Goal: Find specific page/section: Find specific page/section

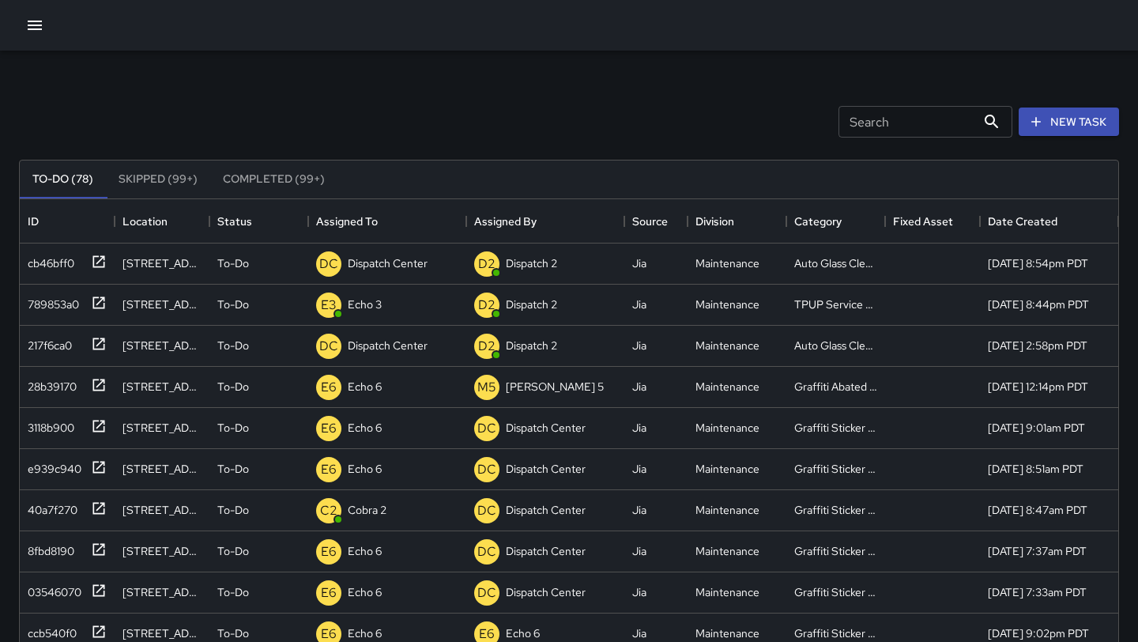
scroll to position [670, 1099]
click at [92, 350] on icon at bounding box center [99, 344] width 16 height 16
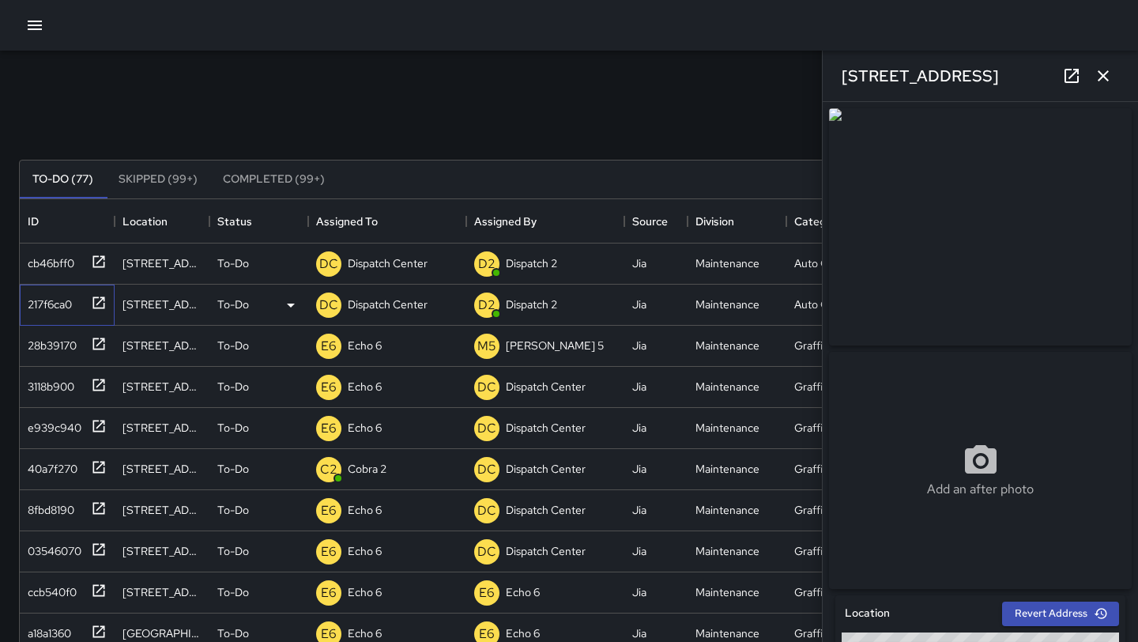
click at [89, 307] on div at bounding box center [96, 302] width 22 height 26
click at [93, 260] on icon at bounding box center [99, 261] width 12 height 12
click at [1104, 78] on icon "button" at bounding box center [1103, 75] width 19 height 19
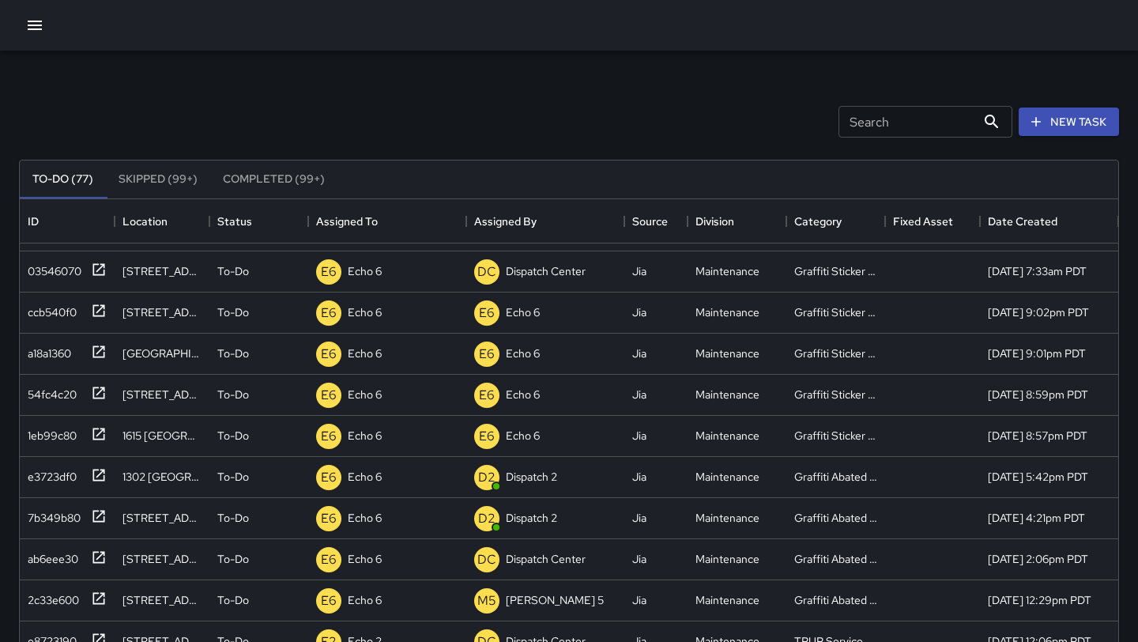
scroll to position [0, 0]
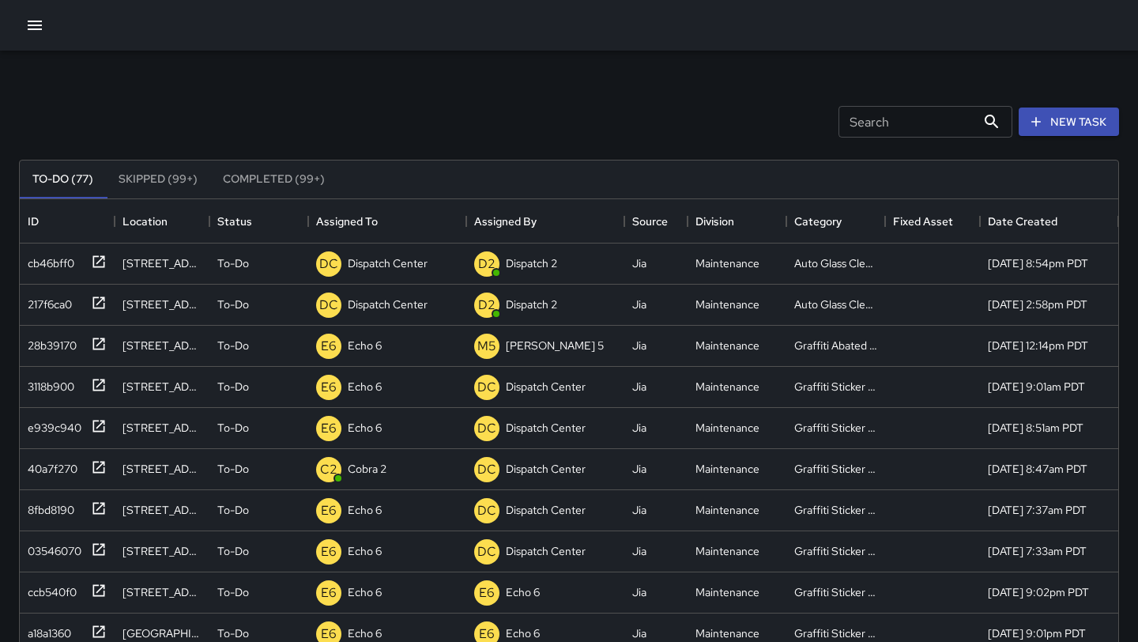
click at [36, 29] on icon "button" at bounding box center [35, 25] width 14 height 9
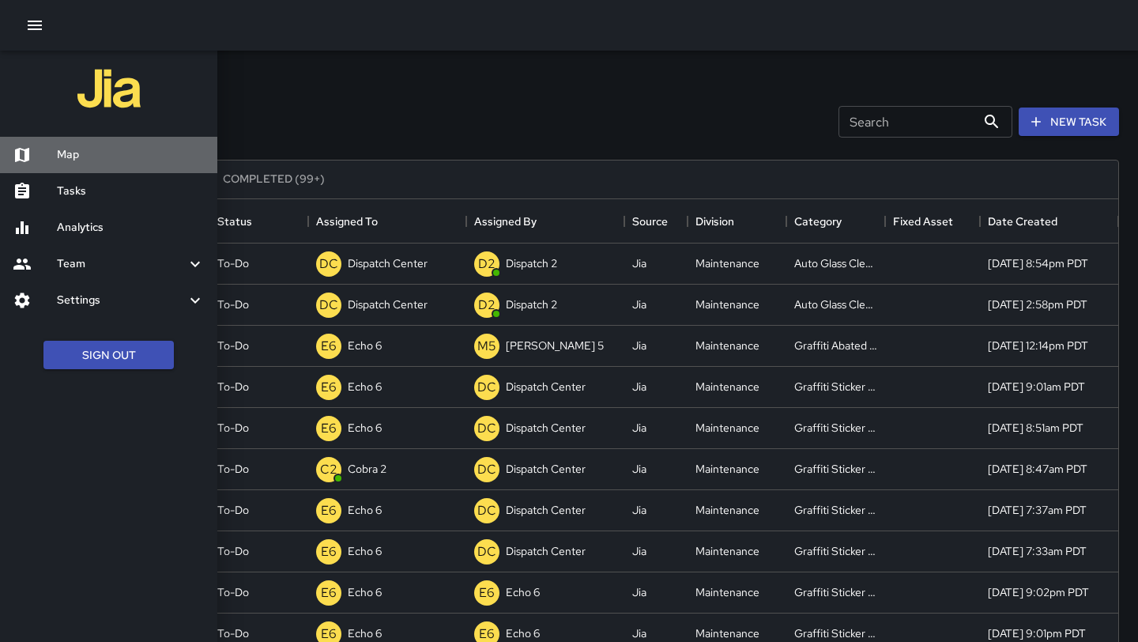
click at [86, 153] on h6 "Map" at bounding box center [131, 154] width 148 height 17
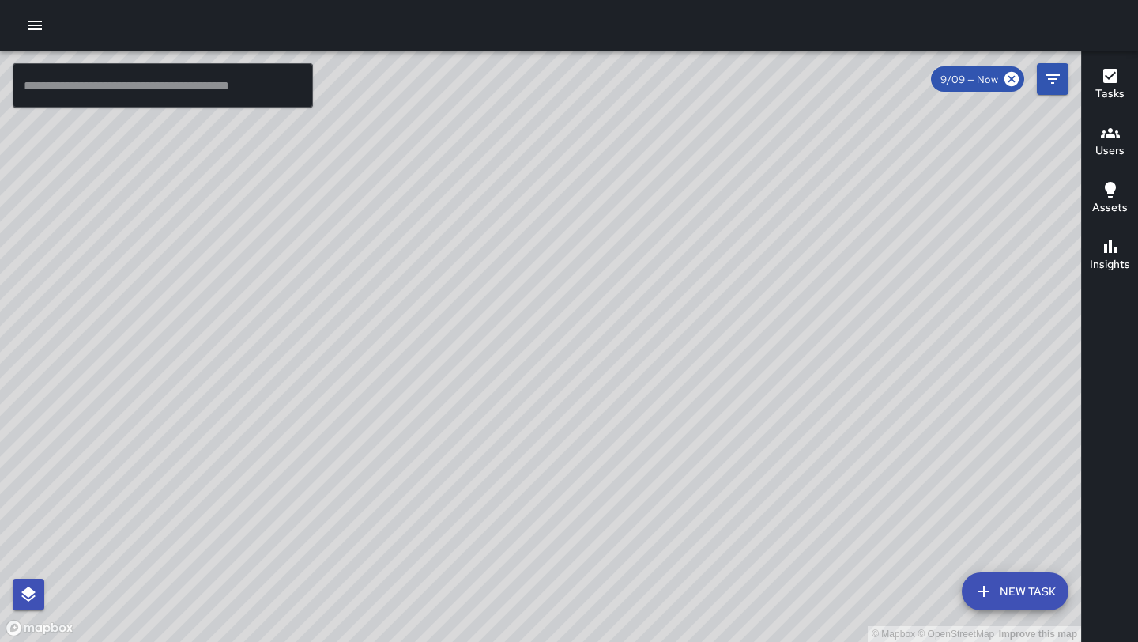
drag, startPoint x: 765, startPoint y: 310, endPoint x: 731, endPoint y: 225, distance: 91.9
click at [731, 225] on div "© Mapbox © OpenStreetMap Improve this map" at bounding box center [541, 346] width 1082 height 591
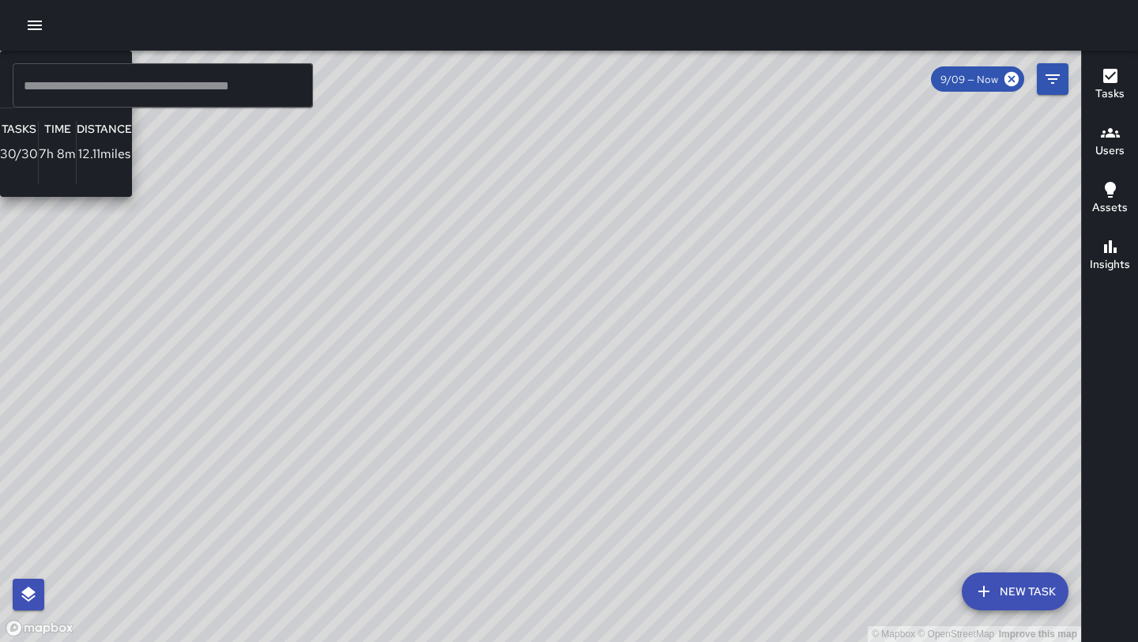
drag, startPoint x: 296, startPoint y: 550, endPoint x: 345, endPoint y: 416, distance: 143.1
click at [344, 414] on div "© Mapbox © OpenStreetMap Improve this map S1 Sierra 13 Supervisor Tasks 30 / 30…" at bounding box center [541, 346] width 1082 height 591
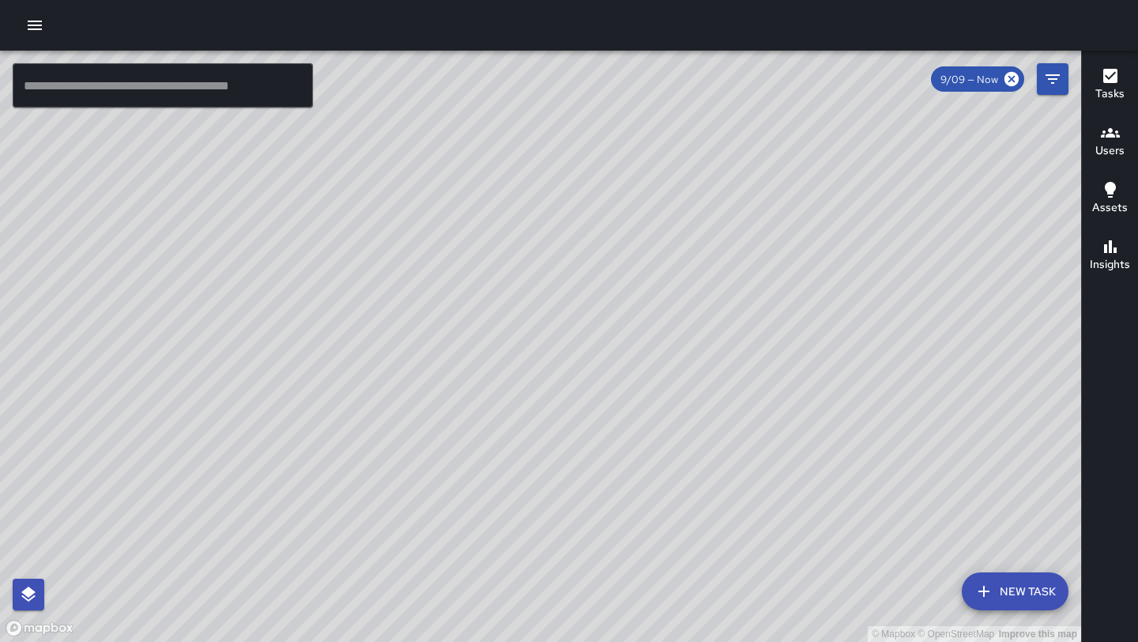
drag, startPoint x: 505, startPoint y: 434, endPoint x: 458, endPoint y: 489, distance: 72.3
click at [458, 489] on div "© Mapbox © OpenStreetMap Improve this map" at bounding box center [541, 346] width 1082 height 591
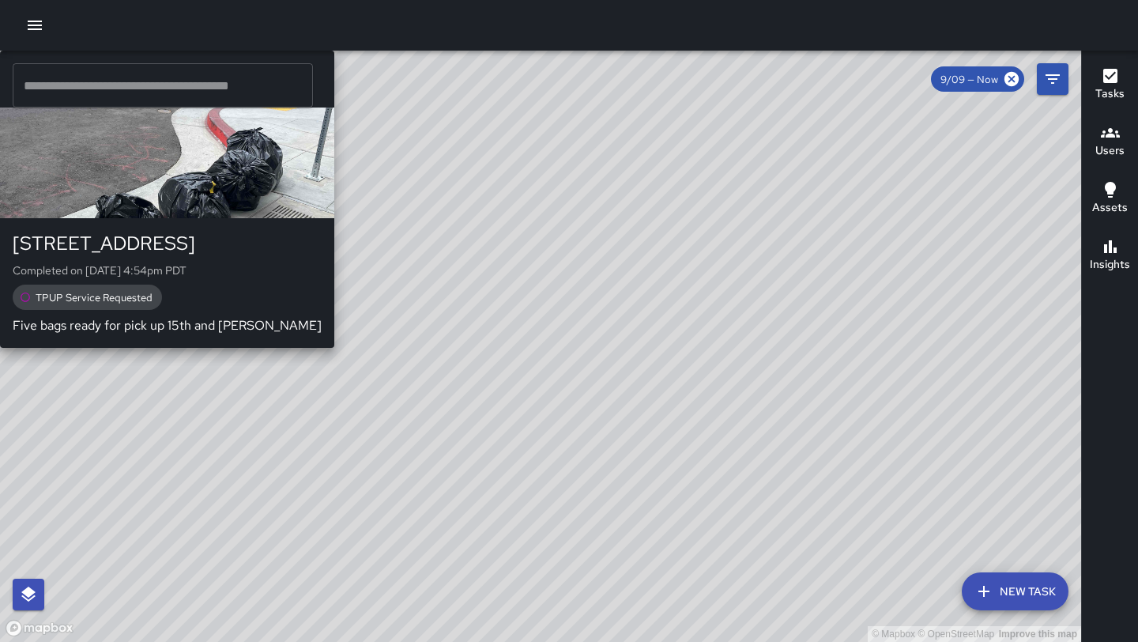
click at [601, 568] on div "© Mapbox © OpenStreetMap Improve this map E3 Echo [STREET_ADDRESS] Completed on…" at bounding box center [541, 346] width 1082 height 591
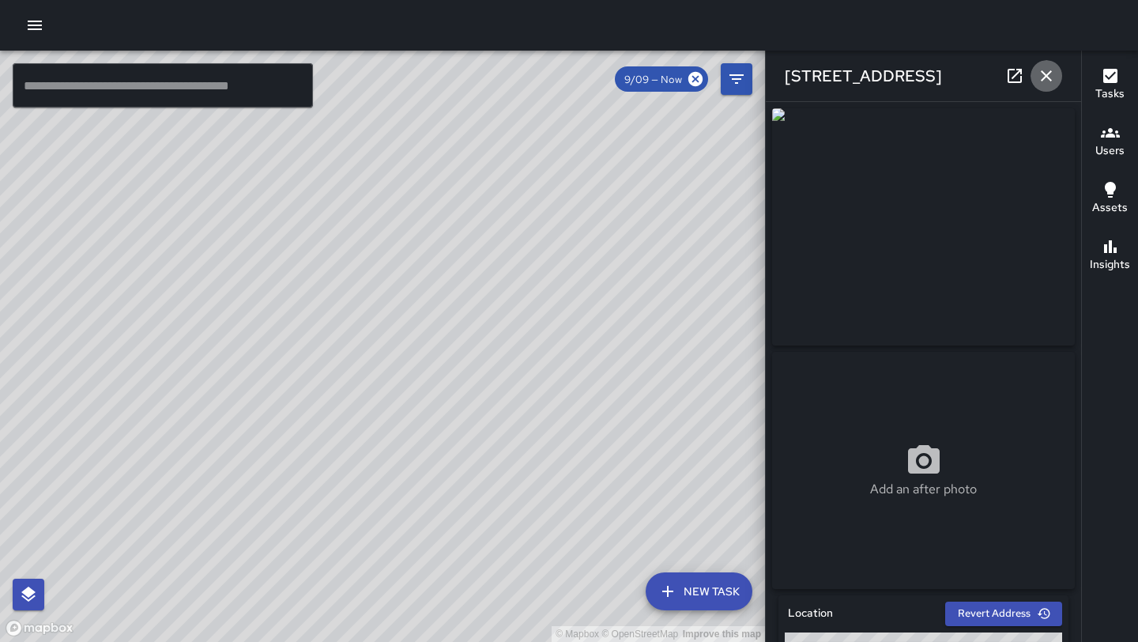
click at [1046, 75] on icon "button" at bounding box center [1046, 75] width 11 height 11
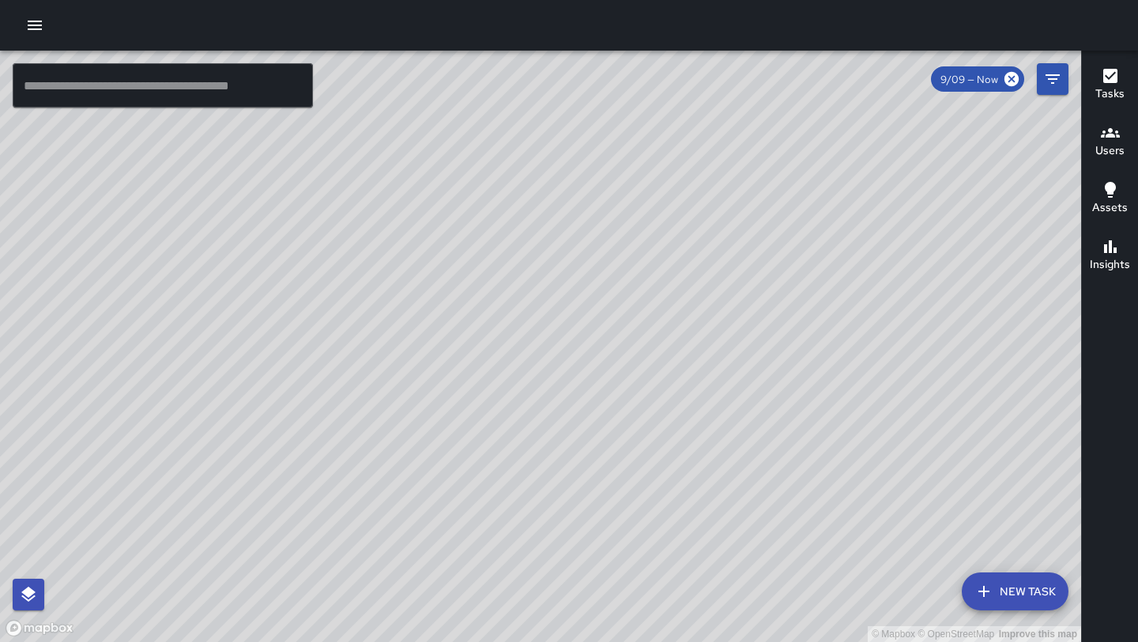
click at [176, 89] on input "text" at bounding box center [163, 85] width 300 height 44
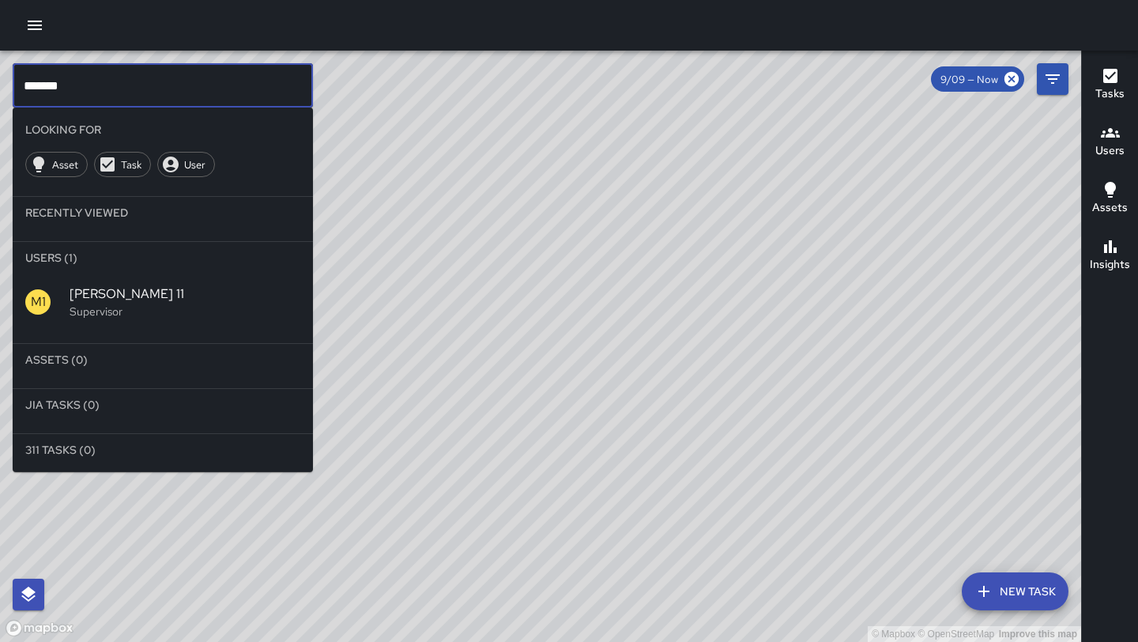
click at [153, 293] on span "[PERSON_NAME] 11" at bounding box center [185, 294] width 231 height 19
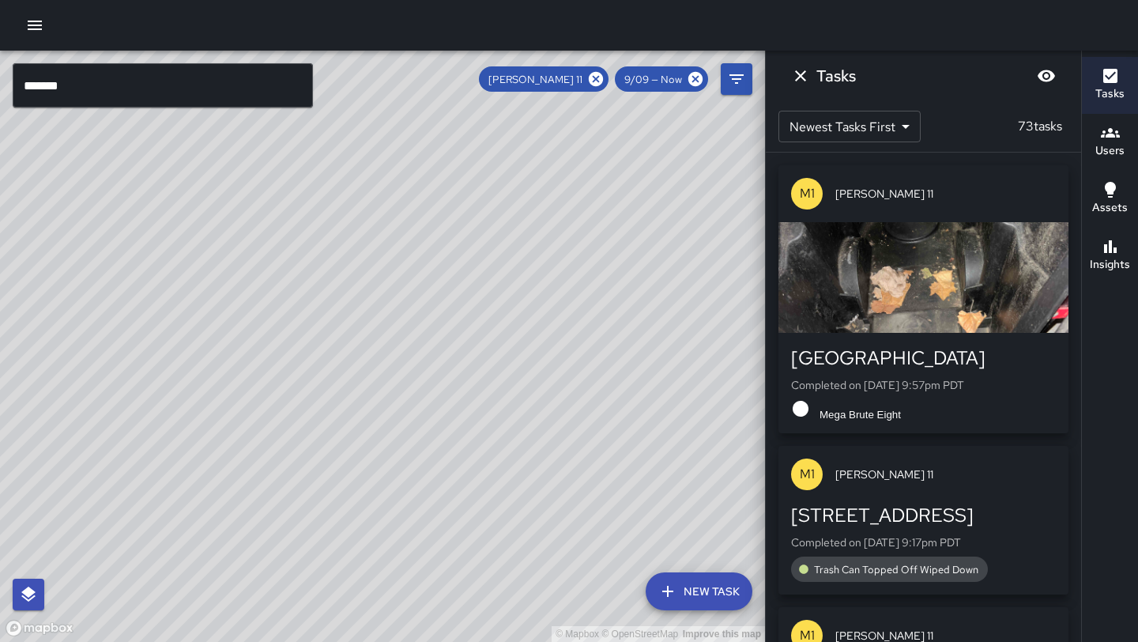
drag, startPoint x: 509, startPoint y: 123, endPoint x: 369, endPoint y: 466, distance: 370.6
click at [369, 466] on div "© Mapbox © OpenStreetMap Improve this map" at bounding box center [382, 346] width 765 height 591
drag, startPoint x: 462, startPoint y: 280, endPoint x: 354, endPoint y: 441, distance: 194.3
click at [353, 442] on div "© Mapbox © OpenStreetMap Improve this map" at bounding box center [382, 346] width 765 height 591
click at [794, 79] on icon "Dismiss" at bounding box center [800, 75] width 19 height 19
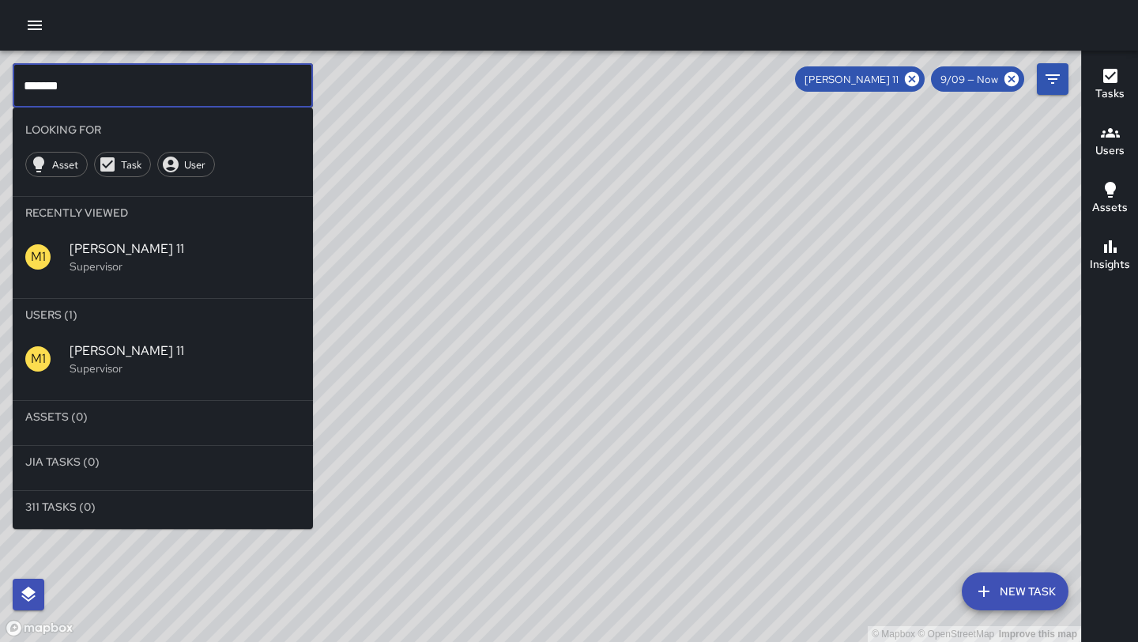
click at [104, 86] on input "*******" at bounding box center [163, 85] width 300 height 44
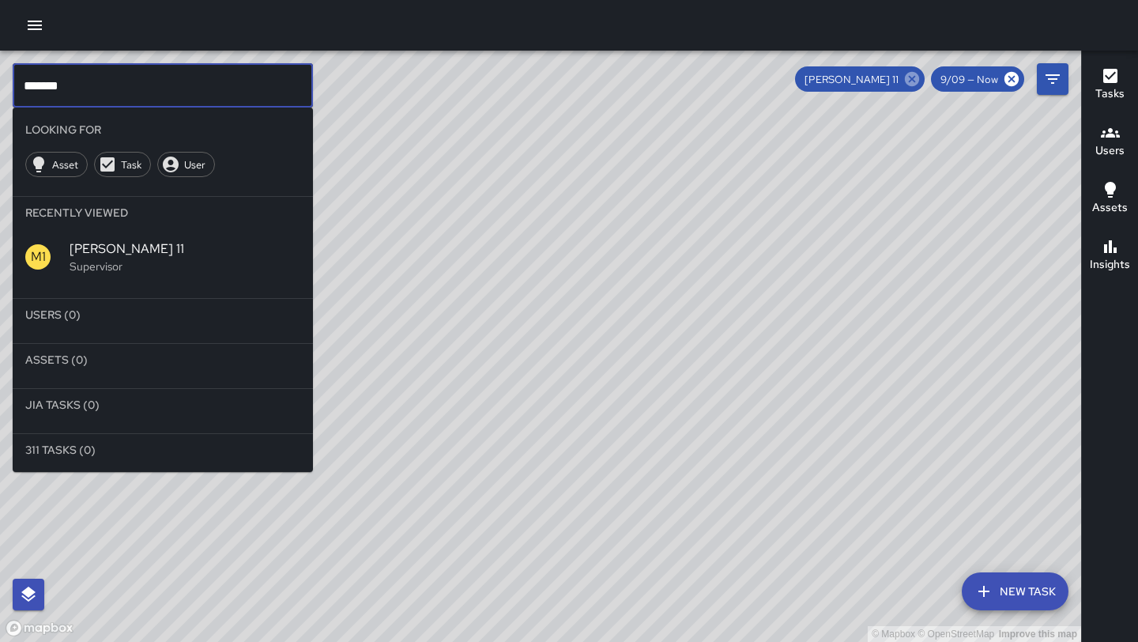
click at [916, 80] on icon at bounding box center [912, 78] width 17 height 17
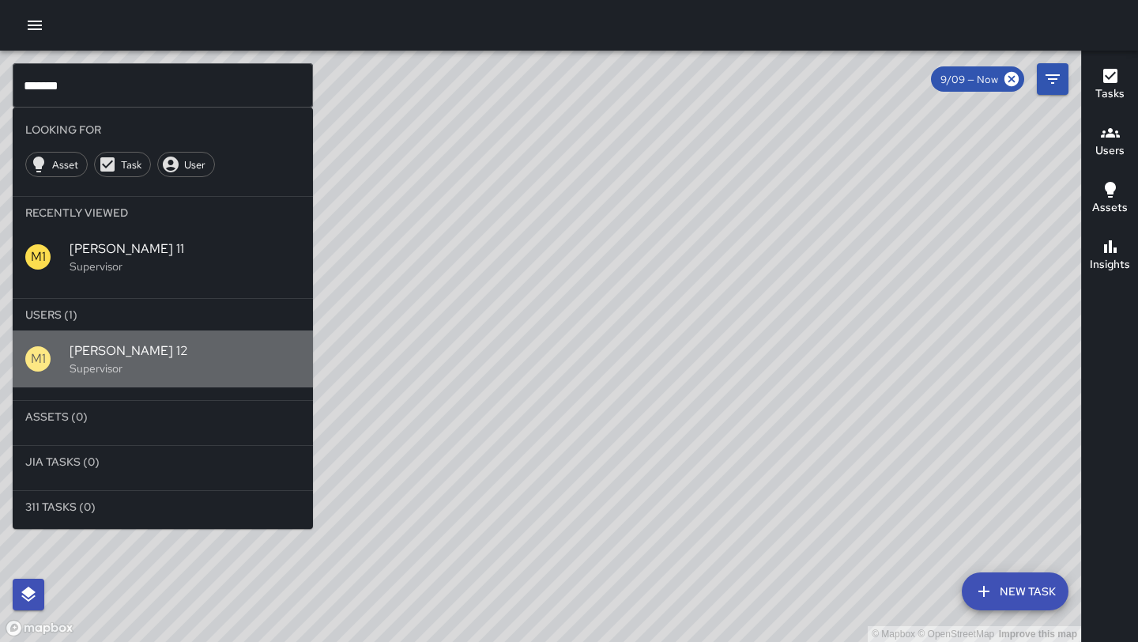
click at [97, 376] on p "Supervisor" at bounding box center [185, 369] width 231 height 16
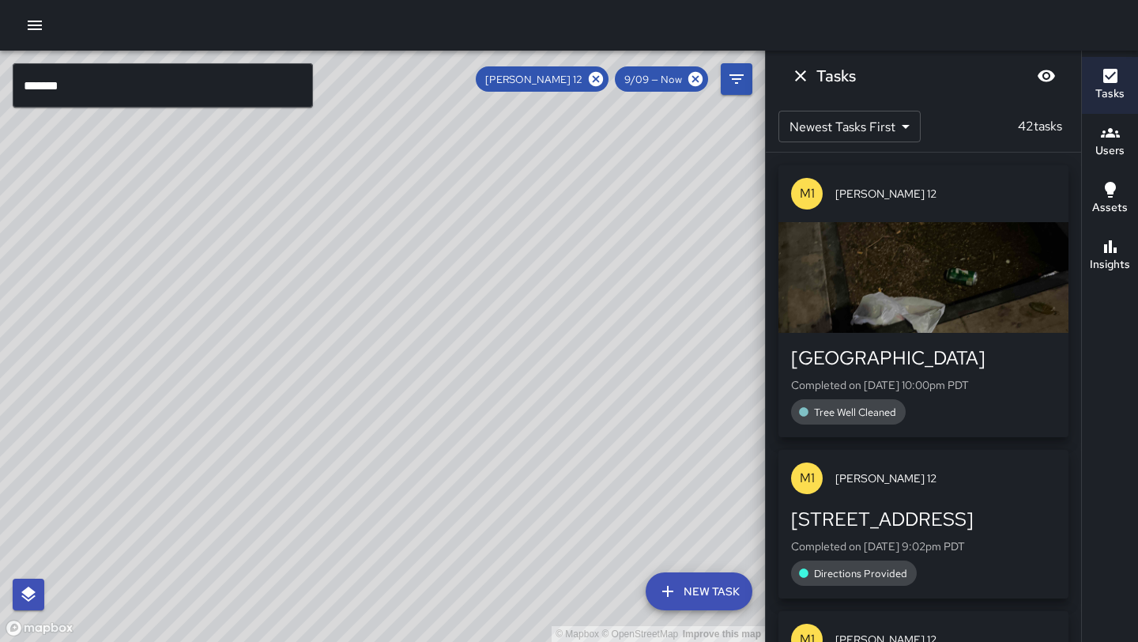
drag, startPoint x: 262, startPoint y: 490, endPoint x: 427, endPoint y: 265, distance: 279.4
click at [427, 265] on div "© Mapbox © OpenStreetMap Improve this map" at bounding box center [382, 346] width 765 height 591
click at [797, 82] on icon "Dismiss" at bounding box center [800, 75] width 19 height 19
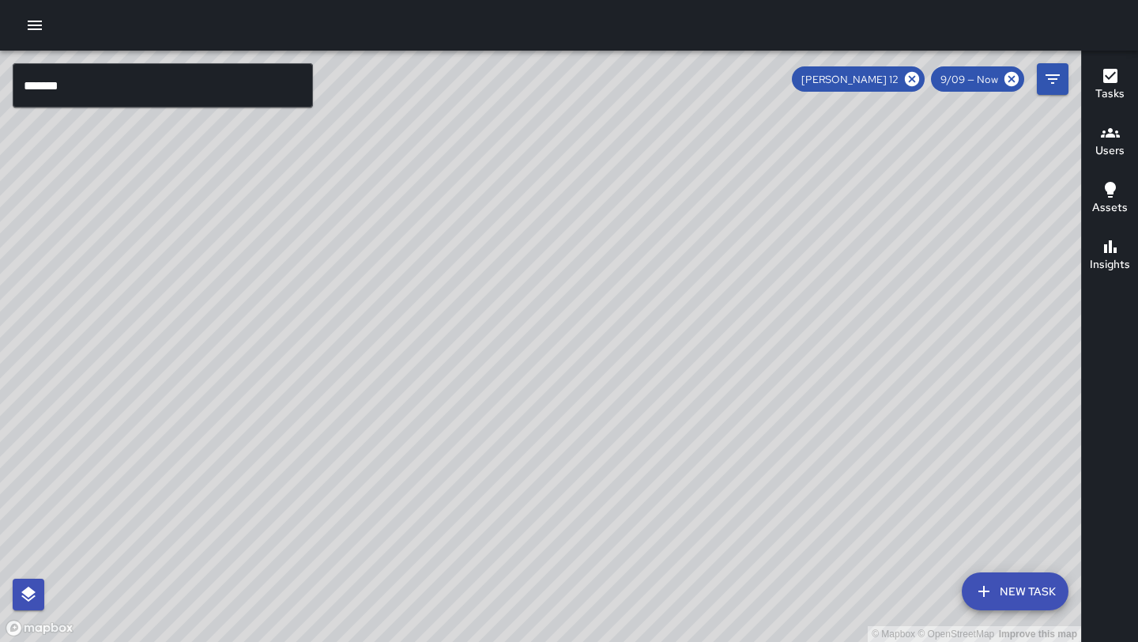
click at [118, 82] on input "*******" at bounding box center [163, 85] width 300 height 44
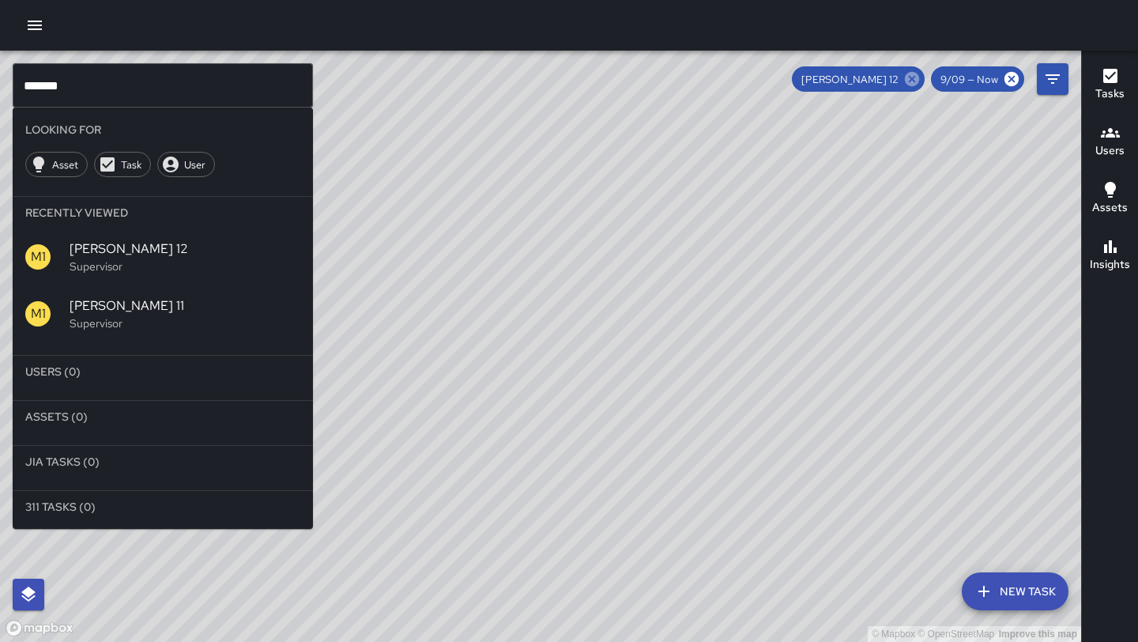
click at [911, 83] on icon at bounding box center [912, 79] width 14 height 14
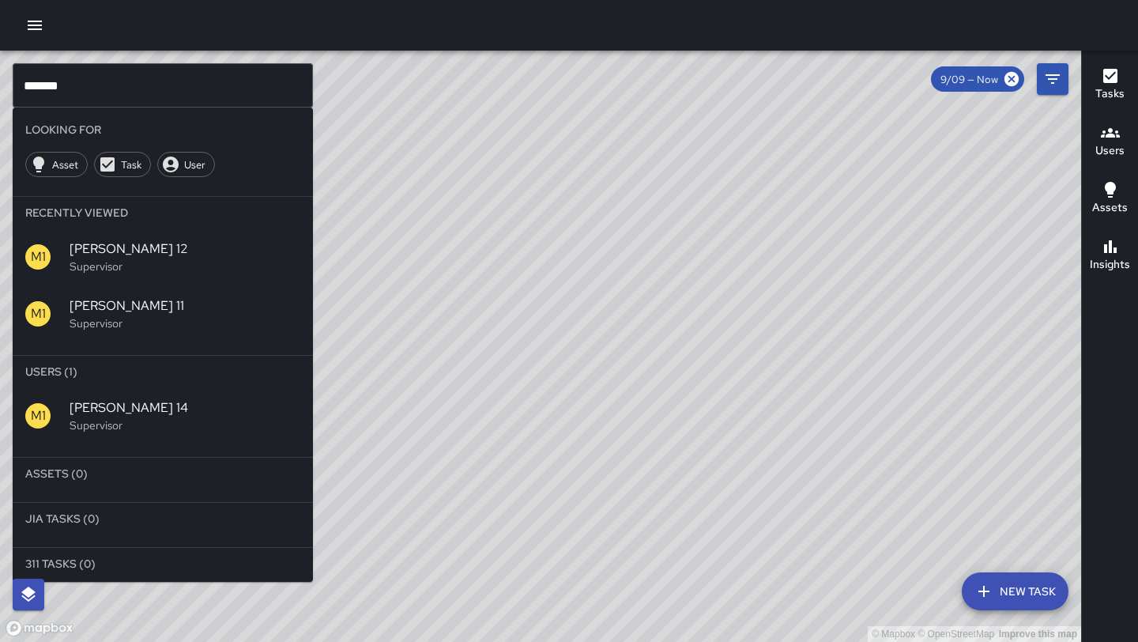
click at [131, 425] on p "Supervisor" at bounding box center [185, 425] width 231 height 16
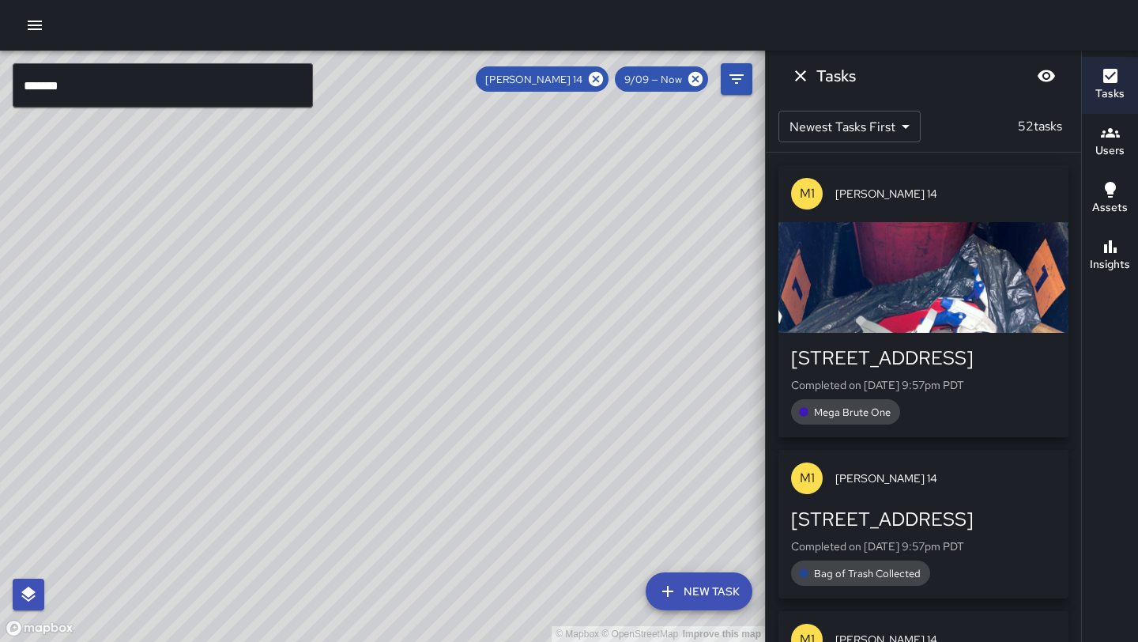
drag, startPoint x: 235, startPoint y: 462, endPoint x: 461, endPoint y: 248, distance: 311.5
click at [461, 248] on div "© Mapbox © OpenStreetMap Improve this map" at bounding box center [382, 346] width 765 height 591
click at [153, 77] on input "*******" at bounding box center [163, 85] width 300 height 44
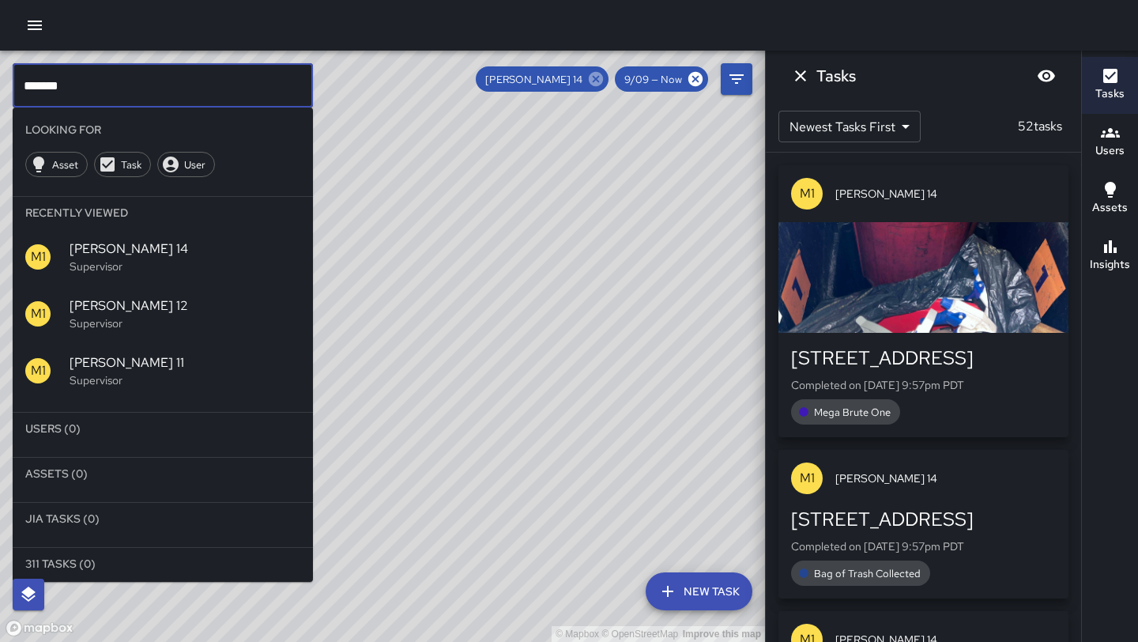
click at [597, 84] on icon at bounding box center [596, 79] width 14 height 14
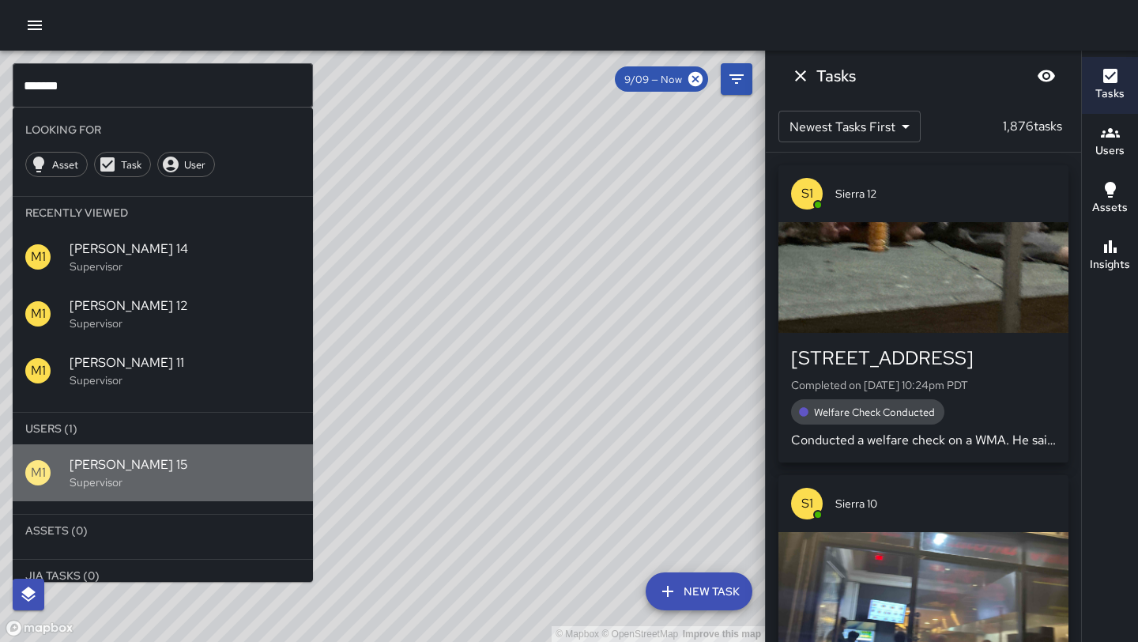
click at [128, 470] on span "[PERSON_NAME] 15" at bounding box center [185, 464] width 231 height 19
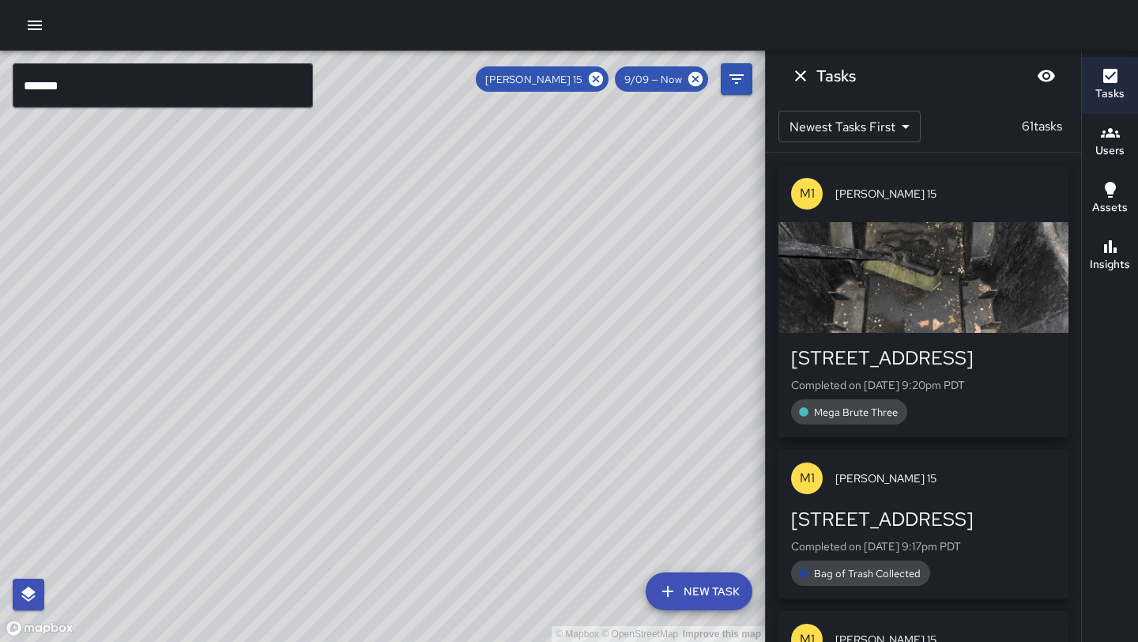
drag, startPoint x: 489, startPoint y: 298, endPoint x: 274, endPoint y: 508, distance: 299.7
click at [274, 508] on div "© Mapbox © OpenStreetMap Improve this map" at bounding box center [382, 346] width 765 height 591
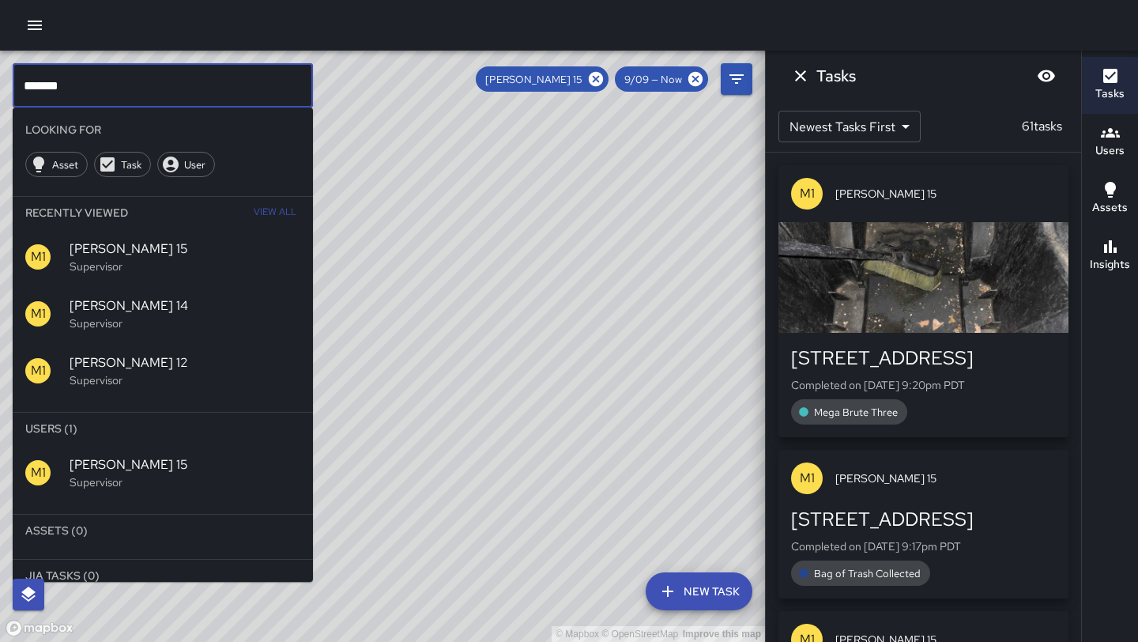
click at [207, 96] on input "*******" at bounding box center [163, 85] width 300 height 44
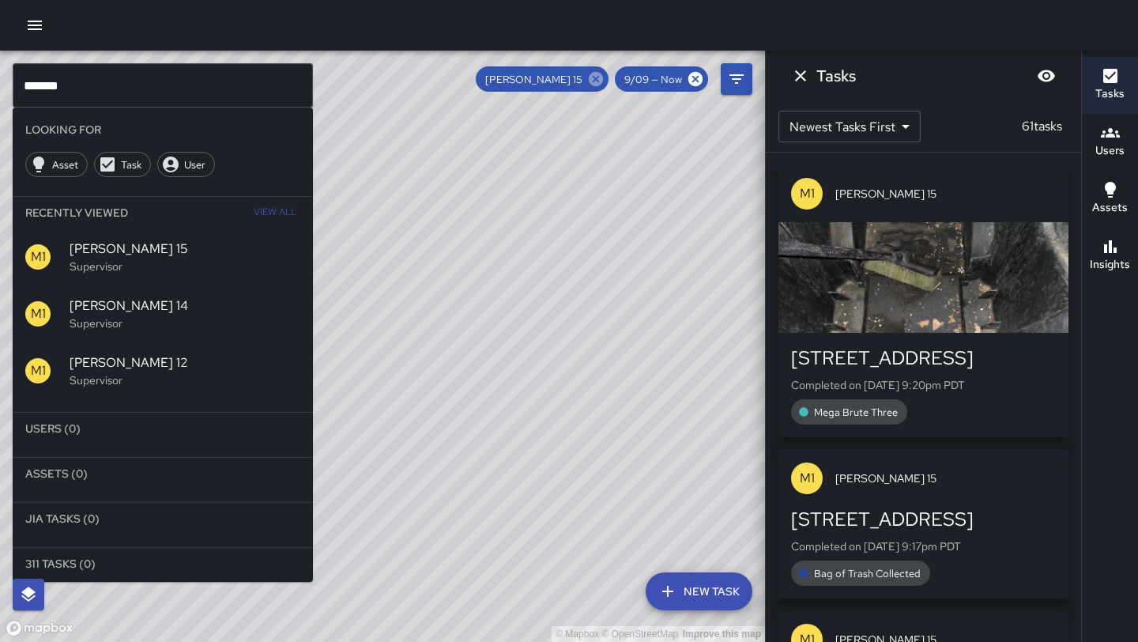
click at [605, 82] on icon at bounding box center [595, 78] width 17 height 17
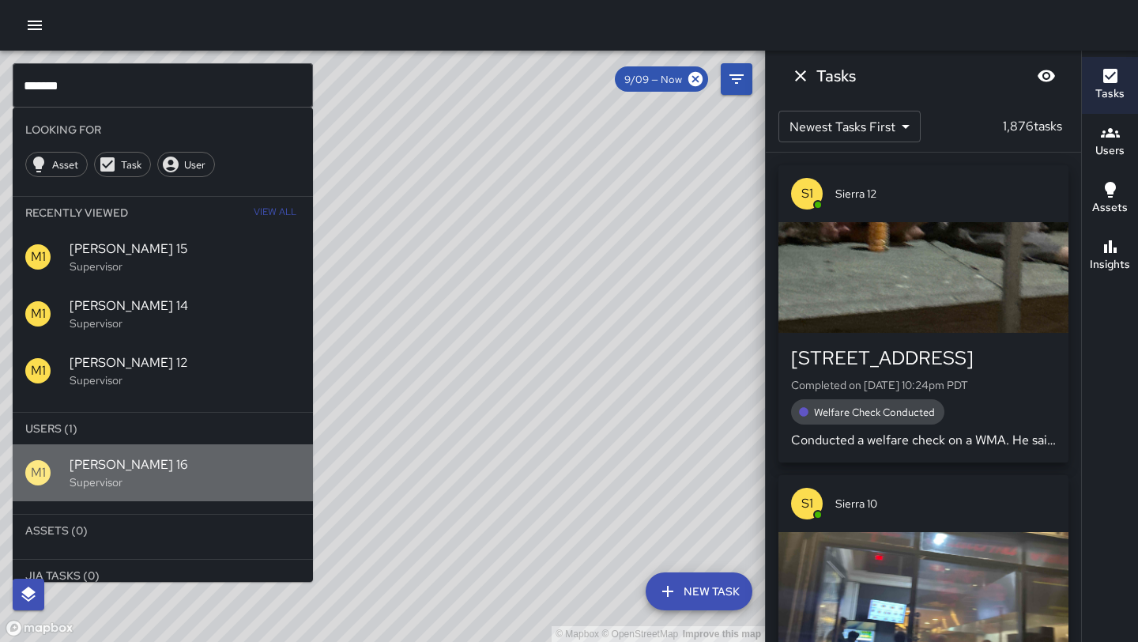
click at [99, 470] on span "[PERSON_NAME] 16" at bounding box center [185, 464] width 231 height 19
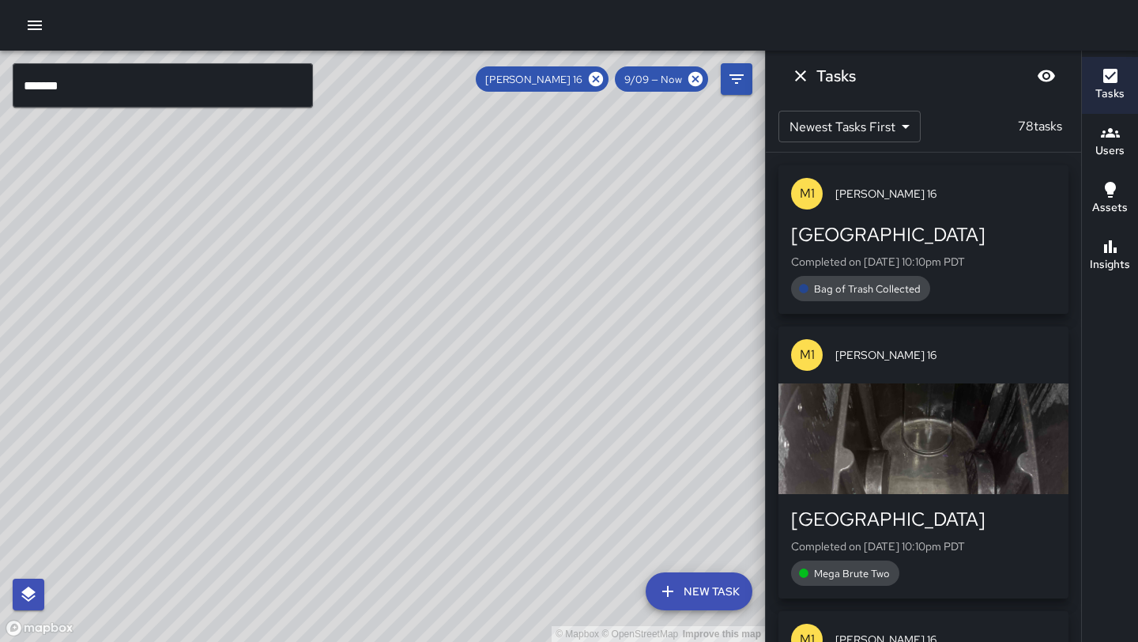
drag, startPoint x: 282, startPoint y: 478, endPoint x: 327, endPoint y: 462, distance: 46.8
click at [327, 462] on div "© Mapbox © OpenStreetMap Improve this map" at bounding box center [382, 346] width 765 height 591
click at [162, 90] on input "*******" at bounding box center [163, 85] width 300 height 44
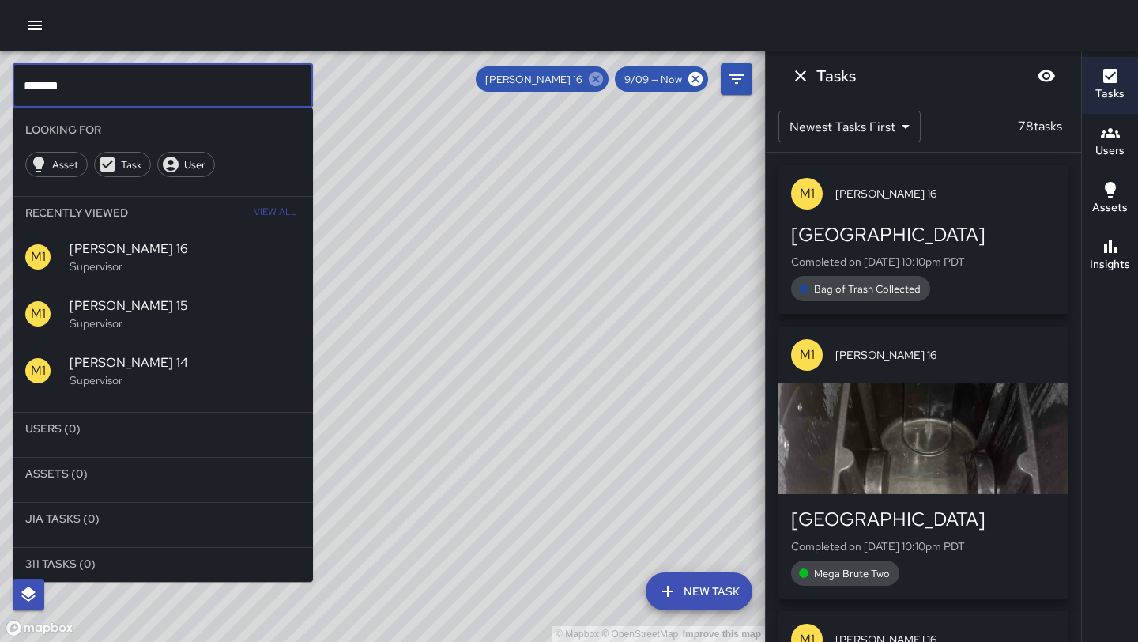
click at [596, 77] on icon at bounding box center [595, 78] width 17 height 17
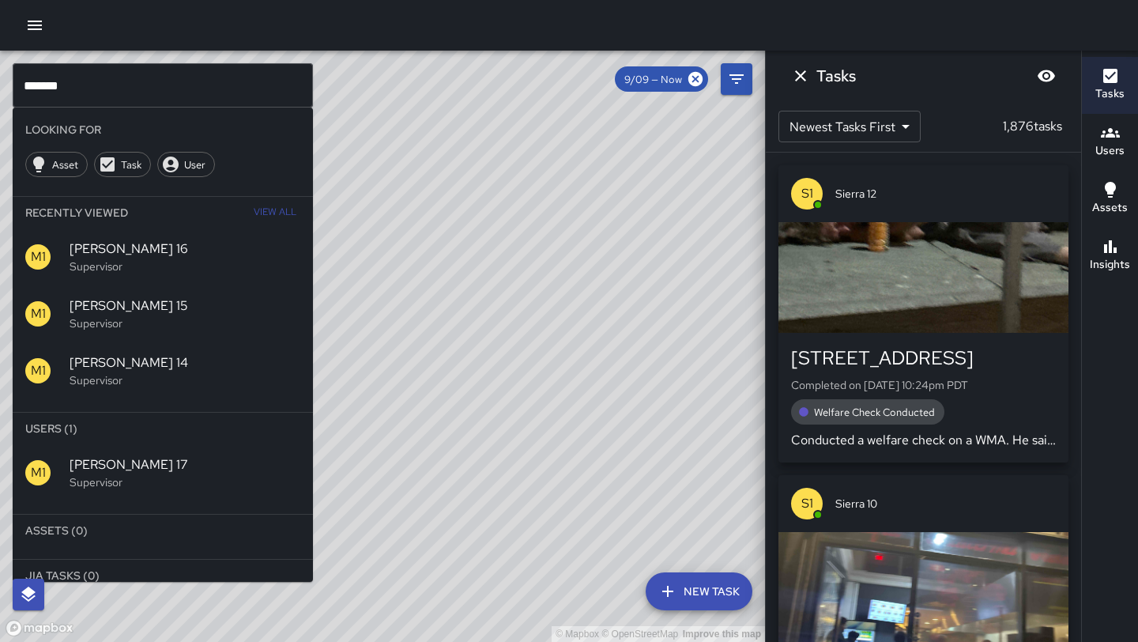
click at [107, 455] on span "[PERSON_NAME] 17" at bounding box center [185, 464] width 231 height 19
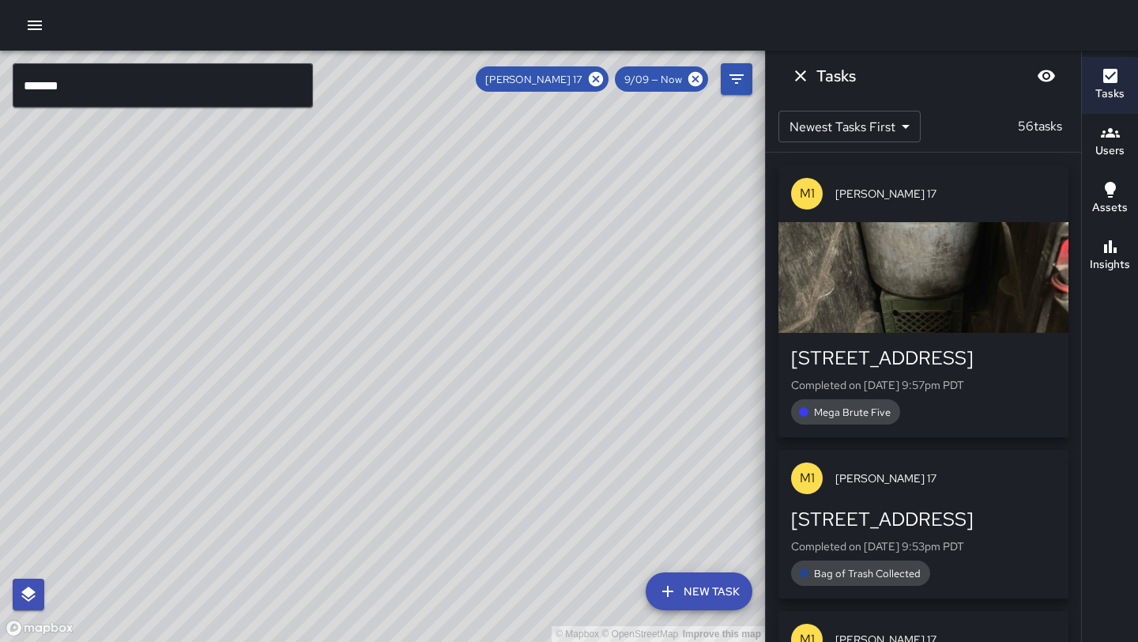
drag, startPoint x: 447, startPoint y: 179, endPoint x: 357, endPoint y: 484, distance: 318.2
click at [357, 484] on div "© Mapbox © OpenStreetMap Improve this map" at bounding box center [382, 346] width 765 height 591
drag, startPoint x: 393, startPoint y: 428, endPoint x: 429, endPoint y: 338, distance: 96.5
click at [429, 338] on div "© Mapbox © OpenStreetMap Improve this map" at bounding box center [382, 346] width 765 height 591
click at [601, 81] on icon at bounding box center [595, 78] width 17 height 17
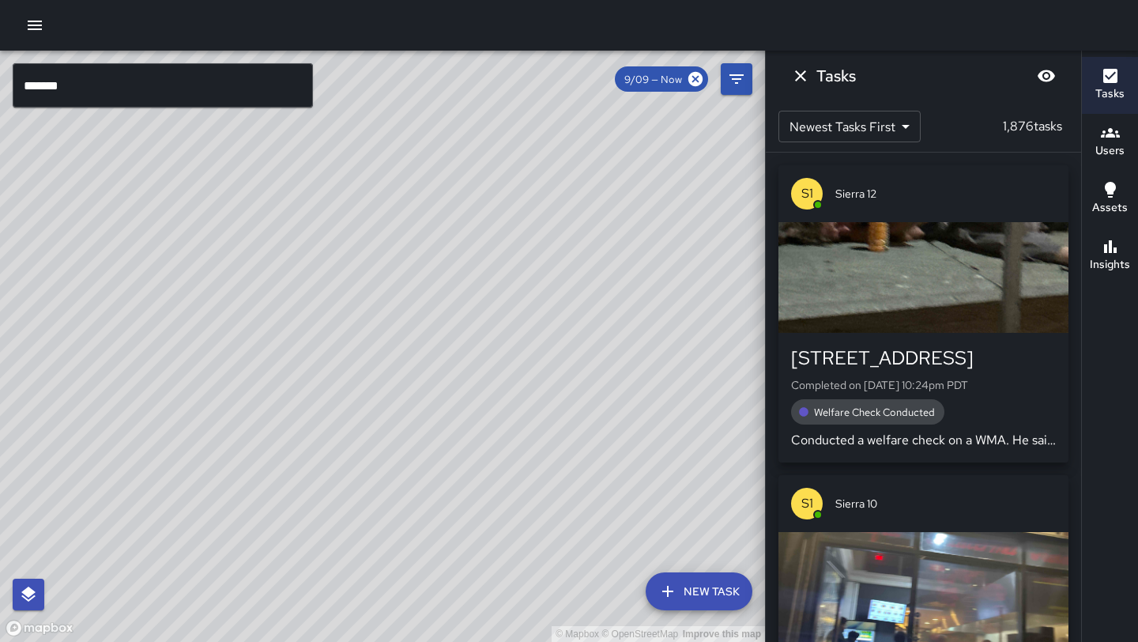
click at [142, 93] on input "*******" at bounding box center [163, 85] width 300 height 44
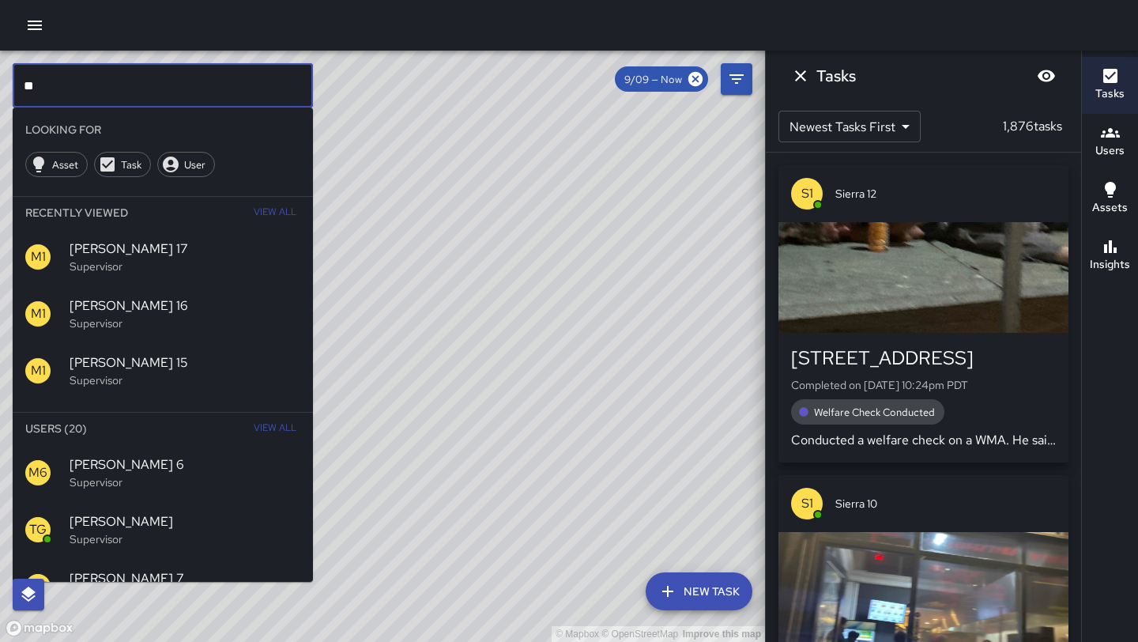
type input "*"
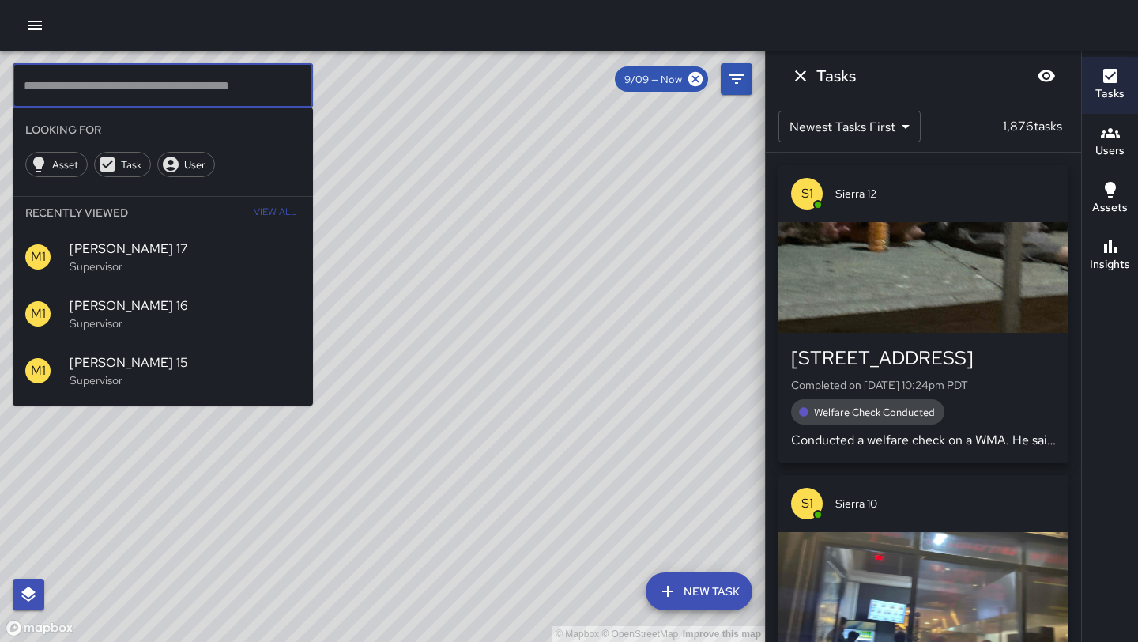
click at [395, 202] on div "© Mapbox © OpenStreetMap Improve this map" at bounding box center [382, 346] width 765 height 591
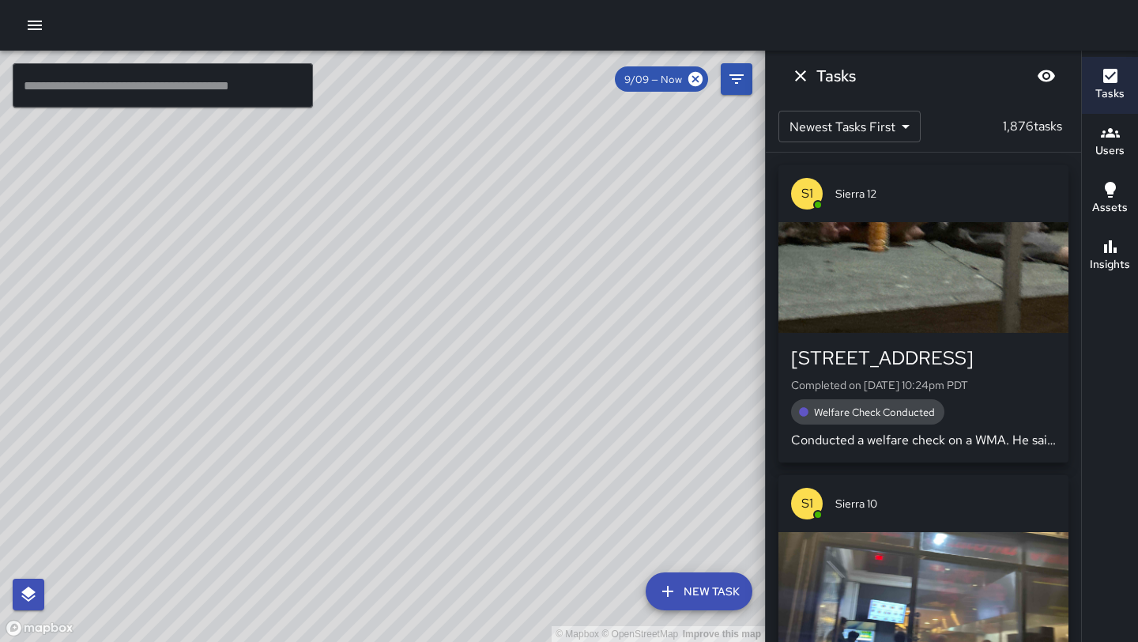
drag, startPoint x: 382, startPoint y: 463, endPoint x: 438, endPoint y: 254, distance: 216.9
click at [438, 254] on div "© Mapbox © OpenStreetMap Improve this map" at bounding box center [382, 346] width 765 height 591
drag, startPoint x: 651, startPoint y: 380, endPoint x: 337, endPoint y: 572, distance: 368.3
click at [337, 571] on div "© Mapbox © OpenStreetMap Improve this map" at bounding box center [382, 346] width 765 height 591
click at [36, 24] on icon "button" at bounding box center [34, 25] width 19 height 19
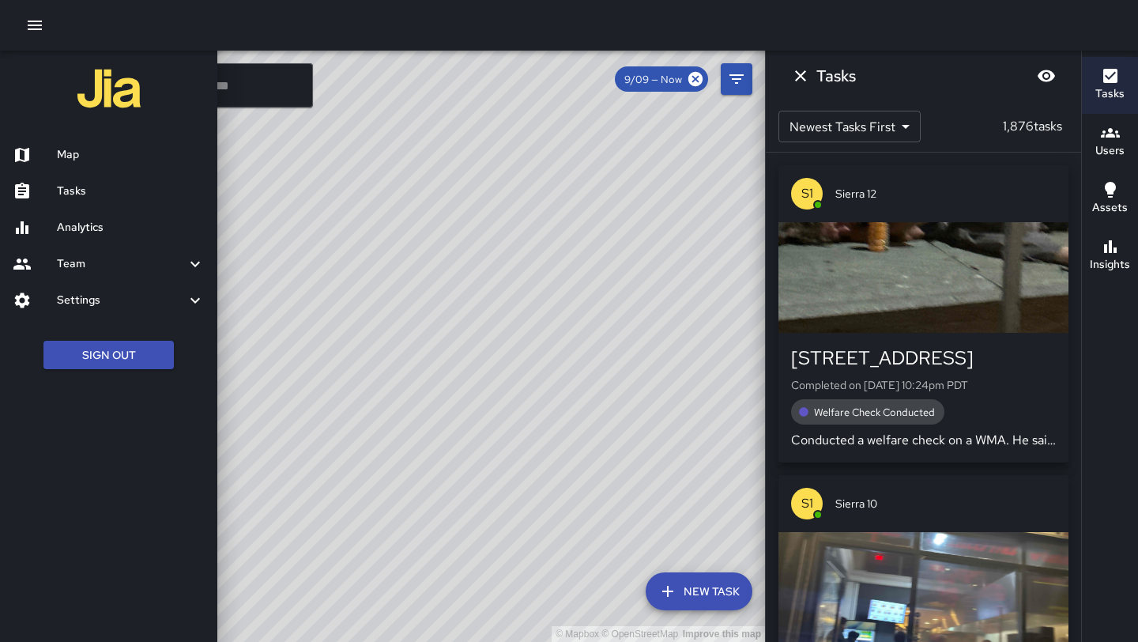
click at [109, 190] on h6 "Tasks" at bounding box center [131, 191] width 148 height 17
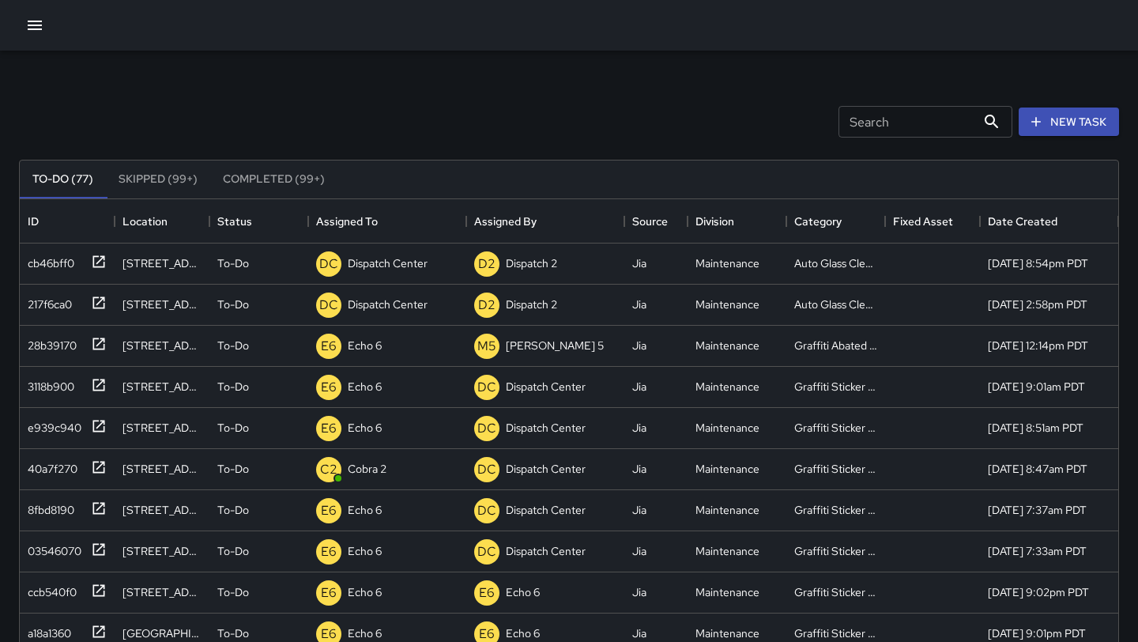
click at [878, 118] on input "Search" at bounding box center [908, 122] width 138 height 32
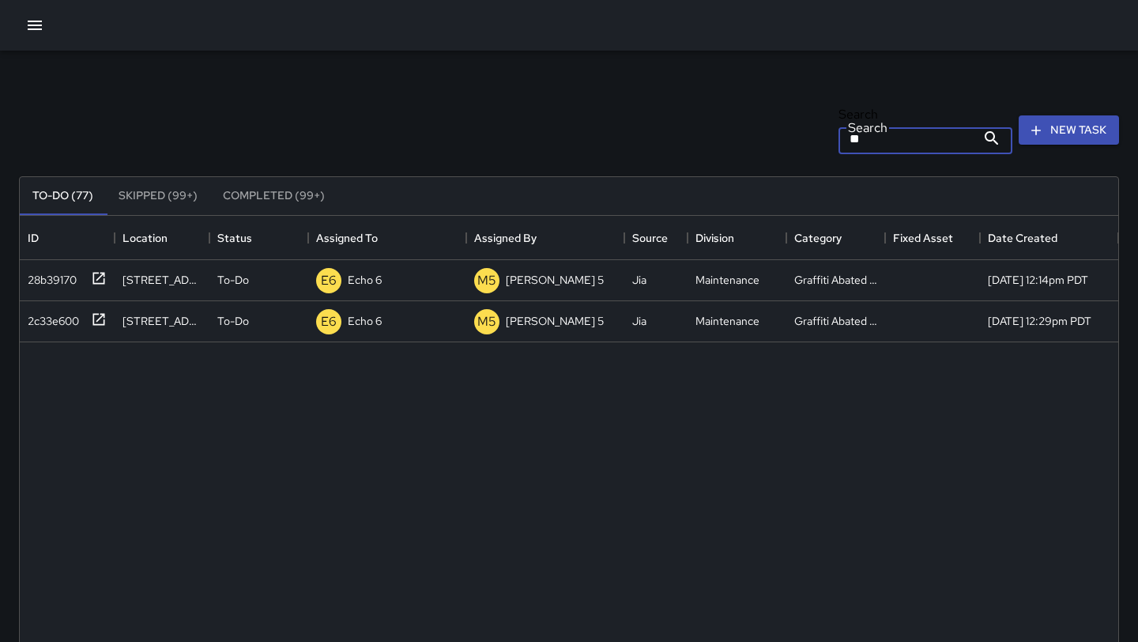
type input "*"
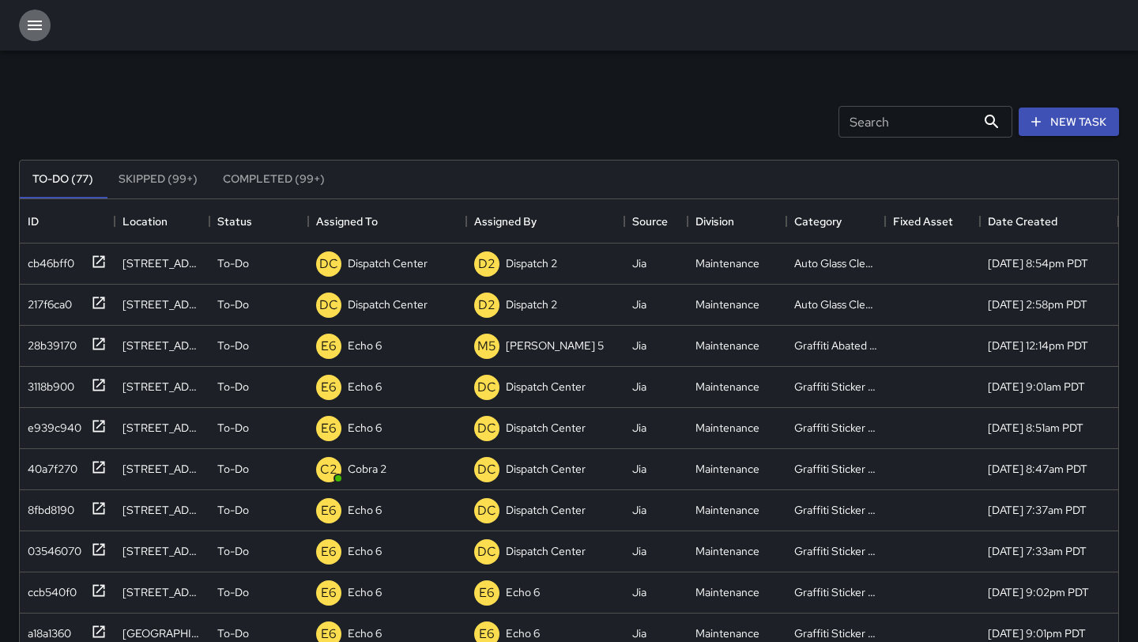
click at [21, 34] on button "button" at bounding box center [35, 25] width 32 height 32
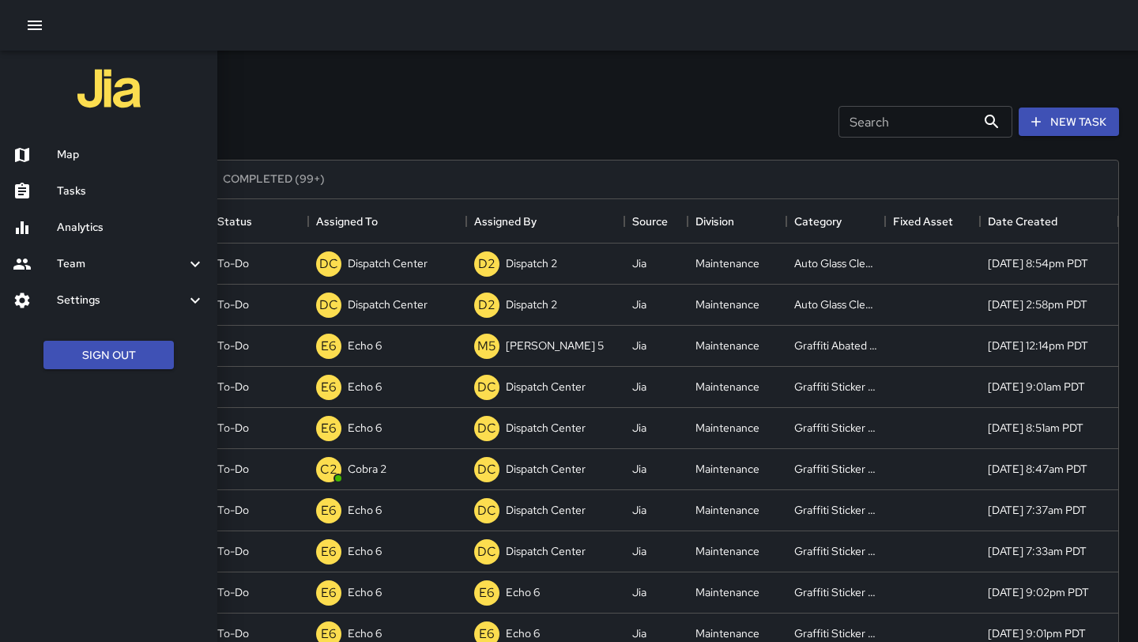
click at [89, 153] on h6 "Map" at bounding box center [131, 154] width 148 height 17
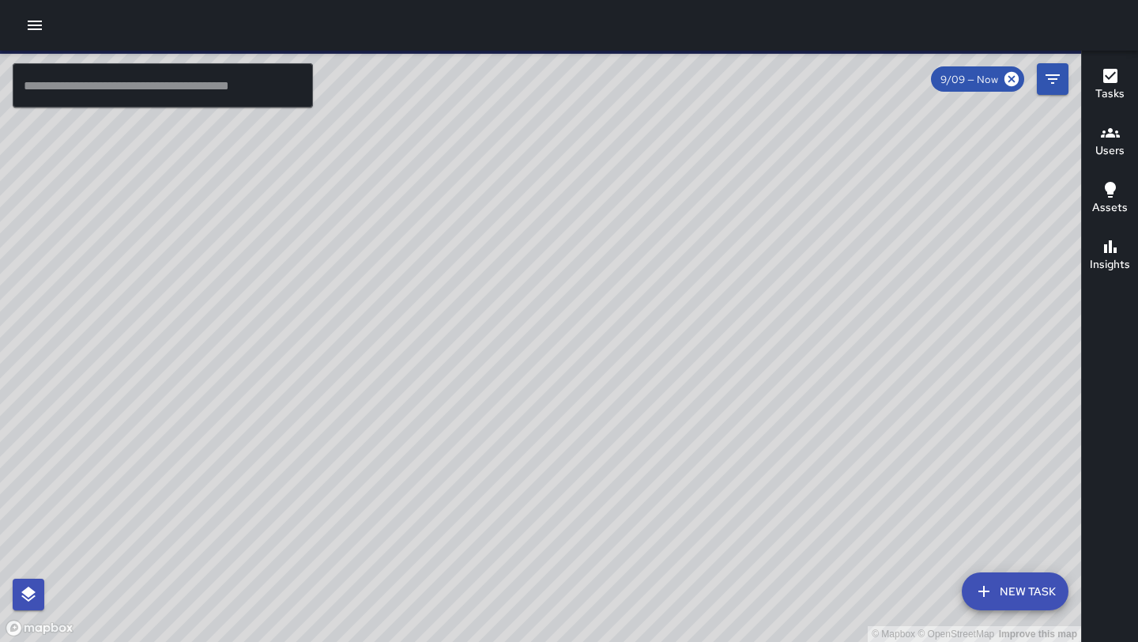
drag, startPoint x: 519, startPoint y: 493, endPoint x: 621, endPoint y: 232, distance: 280.9
click at [621, 232] on div "© Mapbox © OpenStreetMap Improve this map" at bounding box center [541, 346] width 1082 height 591
drag, startPoint x: 557, startPoint y: 327, endPoint x: 591, endPoint y: 277, distance: 59.9
click at [591, 277] on div "© Mapbox © OpenStreetMap Improve this map" at bounding box center [541, 346] width 1082 height 591
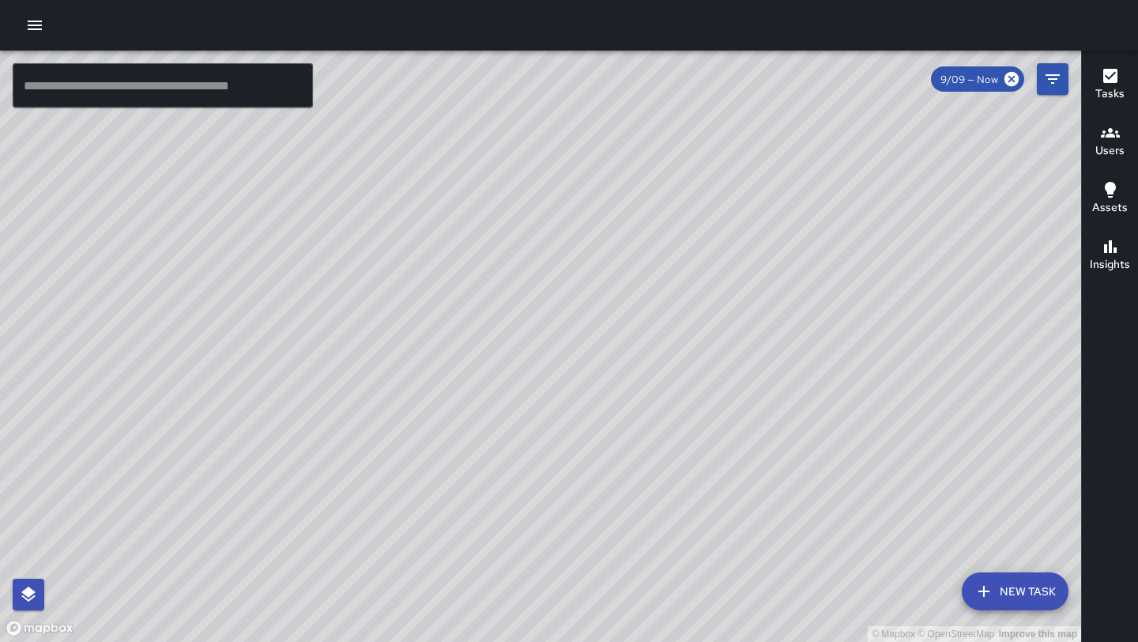
drag, startPoint x: 744, startPoint y: 119, endPoint x: 695, endPoint y: 307, distance: 194.4
click at [695, 307] on div "© Mapbox © OpenStreetMap Improve this map" at bounding box center [541, 346] width 1082 height 591
drag, startPoint x: 572, startPoint y: 345, endPoint x: 682, endPoint y: 178, distance: 199.8
click at [681, 178] on div "© Mapbox © OpenStreetMap Improve this map" at bounding box center [541, 346] width 1082 height 591
drag, startPoint x: 519, startPoint y: 455, endPoint x: 618, endPoint y: 247, distance: 230.9
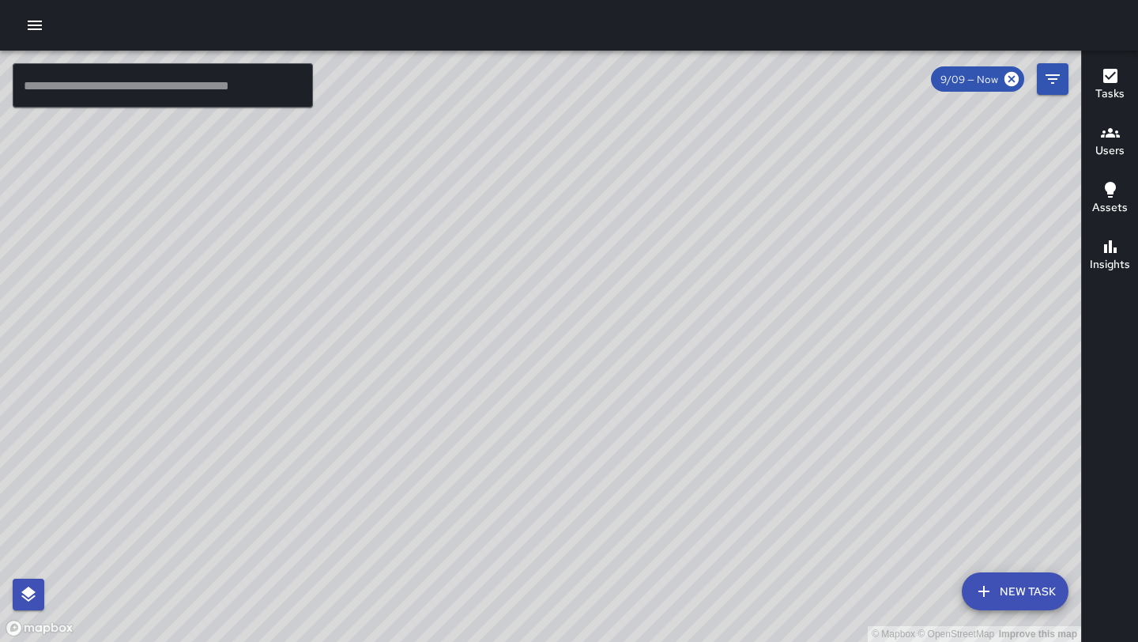
click at [618, 247] on div "© Mapbox © OpenStreetMap Improve this map" at bounding box center [541, 346] width 1082 height 591
drag, startPoint x: 622, startPoint y: 417, endPoint x: 582, endPoint y: 444, distance: 48.0
click at [582, 444] on div "© Mapbox © OpenStreetMap Improve this map" at bounding box center [541, 346] width 1082 height 591
drag, startPoint x: 425, startPoint y: 510, endPoint x: 464, endPoint y: 434, distance: 85.2
click at [464, 434] on div "© Mapbox © OpenStreetMap Improve this map" at bounding box center [541, 346] width 1082 height 591
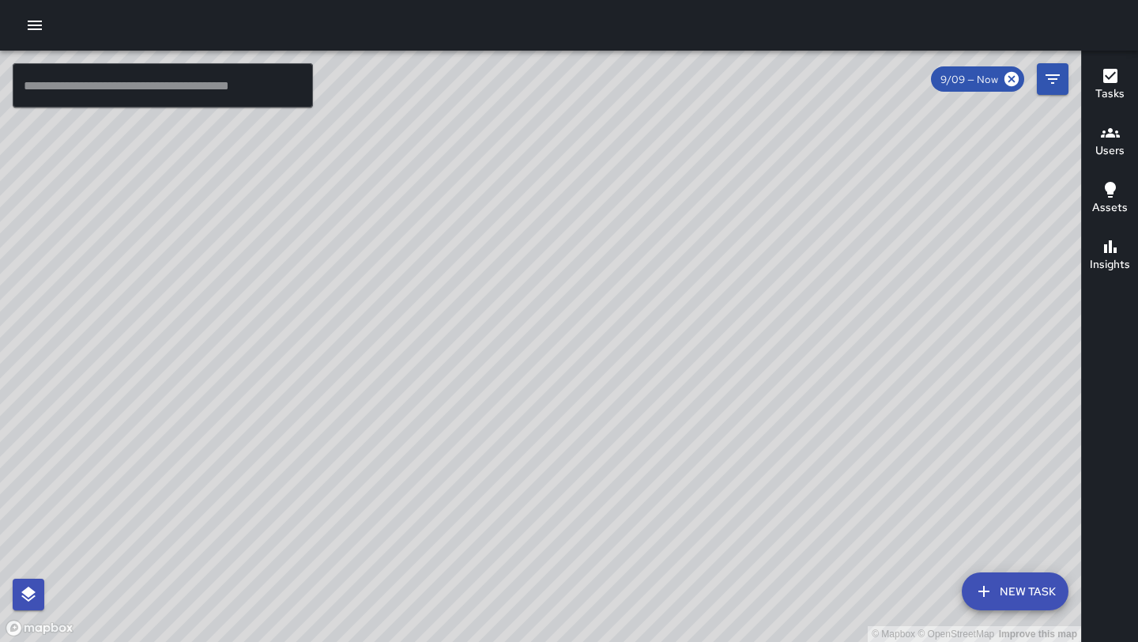
drag, startPoint x: 661, startPoint y: 217, endPoint x: 509, endPoint y: 416, distance: 250.5
click at [509, 417] on div "© Mapbox © OpenStreetMap Improve this map" at bounding box center [541, 346] width 1082 height 591
drag, startPoint x: 677, startPoint y: 270, endPoint x: 632, endPoint y: 270, distance: 44.3
click at [632, 270] on div "© Mapbox © OpenStreetMap Improve this map" at bounding box center [541, 346] width 1082 height 591
drag, startPoint x: 488, startPoint y: 432, endPoint x: 624, endPoint y: 157, distance: 306.2
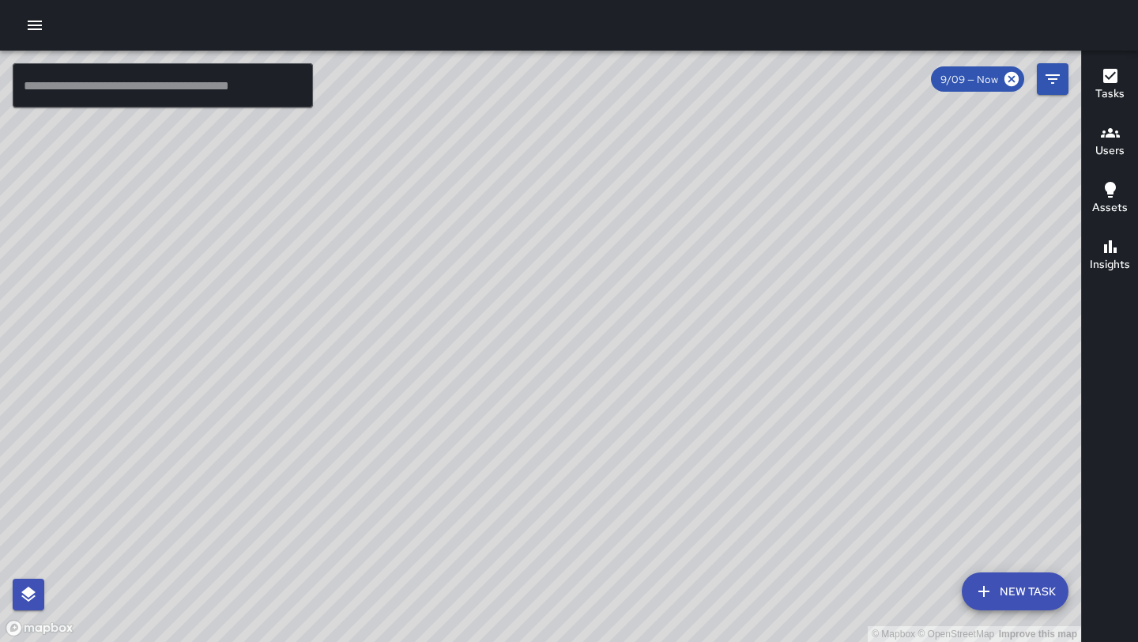
click at [624, 157] on div "© Mapbox © OpenStreetMap Improve this map" at bounding box center [541, 346] width 1082 height 591
click at [468, 275] on div "© Mapbox © OpenStreetMap Improve this map" at bounding box center [541, 346] width 1082 height 591
drag, startPoint x: 472, startPoint y: 262, endPoint x: 402, endPoint y: 420, distance: 172.0
click at [402, 420] on div "© Mapbox © OpenStreetMap Improve this map" at bounding box center [541, 346] width 1082 height 591
drag, startPoint x: 502, startPoint y: 346, endPoint x: 553, endPoint y: 193, distance: 161.8
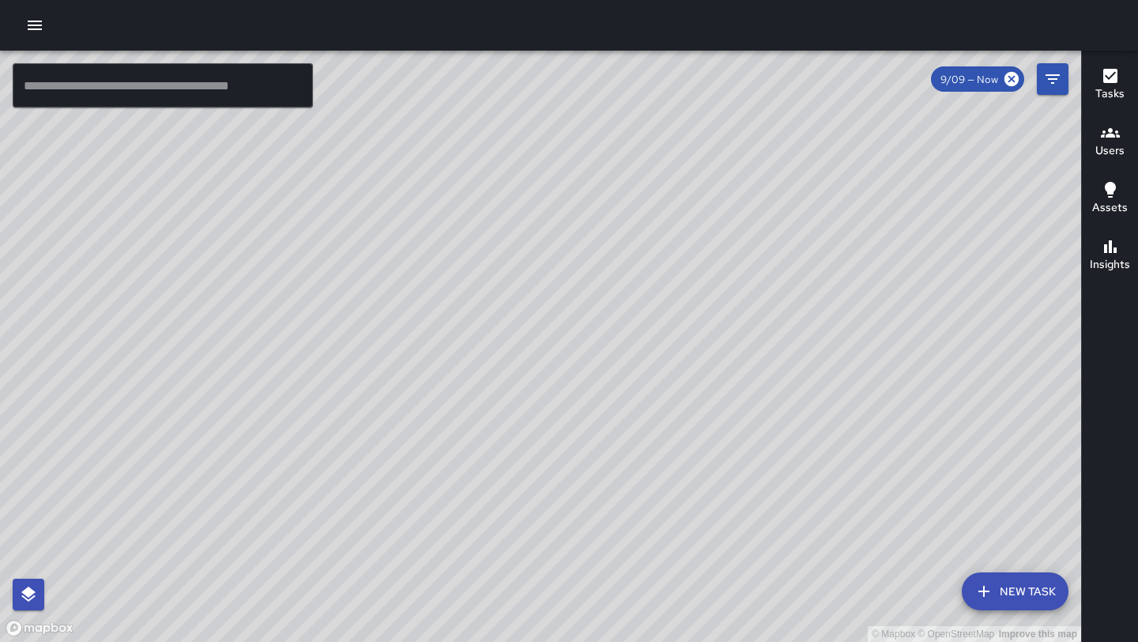
click at [553, 193] on div "© Mapbox © OpenStreetMap Improve this map" at bounding box center [541, 346] width 1082 height 591
drag, startPoint x: 515, startPoint y: 357, endPoint x: 440, endPoint y: 421, distance: 99.3
click at [440, 421] on div "© Mapbox © OpenStreetMap Improve this map" at bounding box center [541, 346] width 1082 height 591
drag, startPoint x: 678, startPoint y: 210, endPoint x: 518, endPoint y: 500, distance: 331.9
click at [518, 500] on div "© Mapbox © OpenStreetMap Improve this map" at bounding box center [541, 346] width 1082 height 591
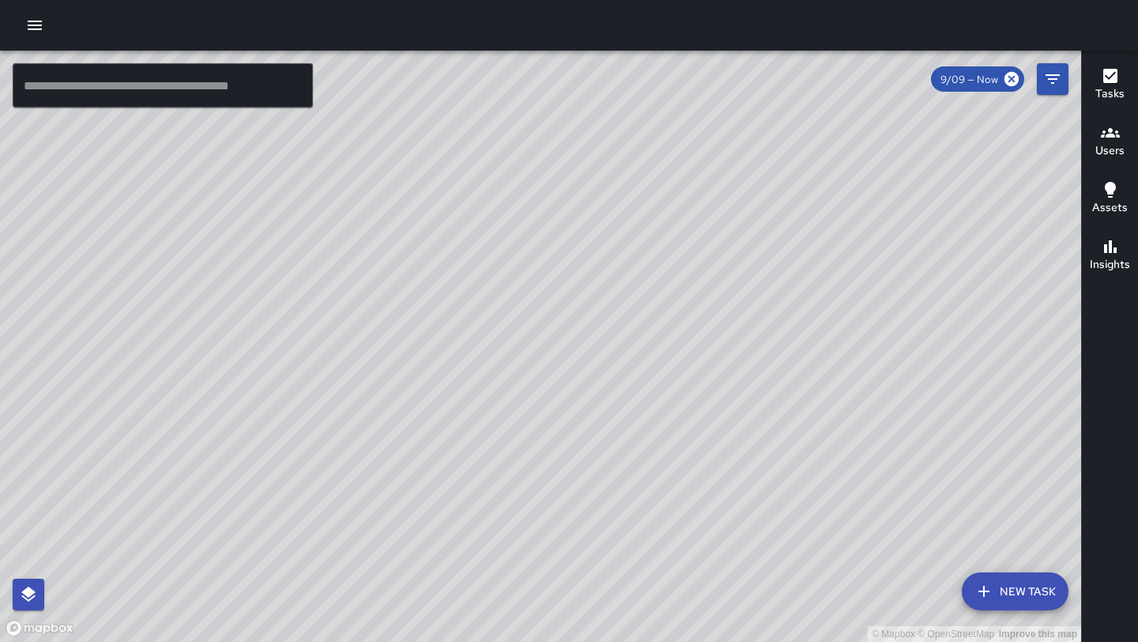
drag, startPoint x: 684, startPoint y: 131, endPoint x: 665, endPoint y: 205, distance: 75.9
click at [665, 205] on div "© Mapbox © OpenStreetMap Improve this map" at bounding box center [541, 346] width 1082 height 591
drag, startPoint x: 295, startPoint y: 570, endPoint x: 402, endPoint y: 285, distance: 304.2
click at [402, 285] on div "© Mapbox © OpenStreetMap Improve this map" at bounding box center [541, 346] width 1082 height 591
drag, startPoint x: 515, startPoint y: 342, endPoint x: 469, endPoint y: 444, distance: 112.1
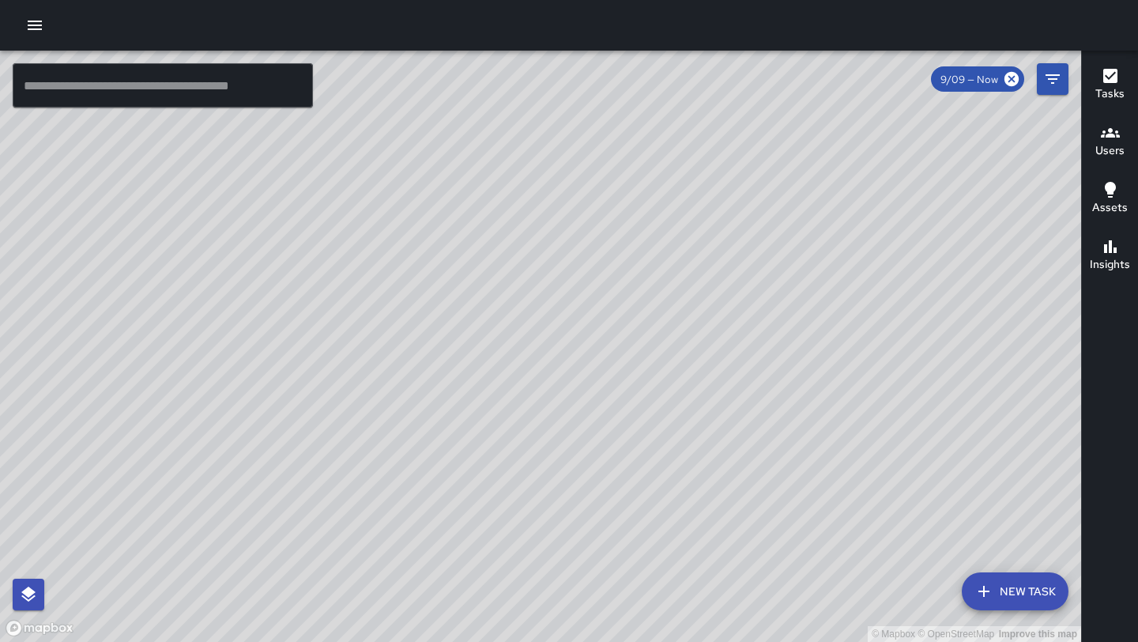
click at [469, 444] on div "© Mapbox © OpenStreetMap Improve this map" at bounding box center [541, 346] width 1082 height 591
drag, startPoint x: 594, startPoint y: 200, endPoint x: 429, endPoint y: 472, distance: 318.2
click at [429, 472] on div "© Mapbox © OpenStreetMap Improve this map" at bounding box center [541, 346] width 1082 height 591
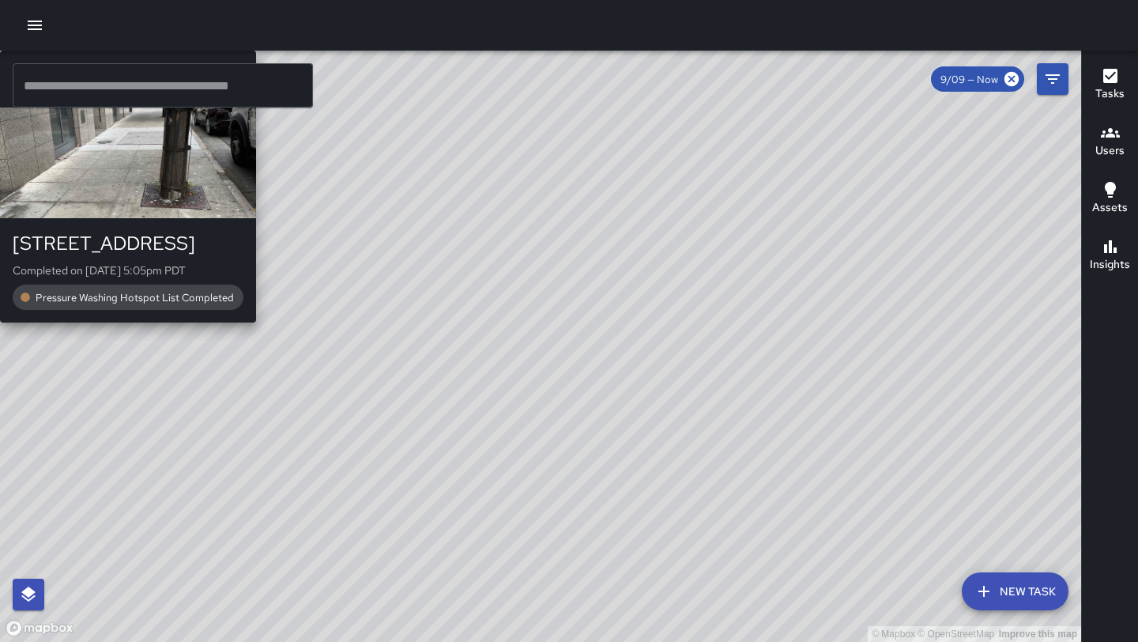
drag, startPoint x: 356, startPoint y: 433, endPoint x: 274, endPoint y: 552, distance: 143.9
click at [274, 552] on div "© Mapbox © OpenStreetMap Improve this map E5 Echo [STREET_ADDRESS] Completed on…" at bounding box center [541, 346] width 1082 height 591
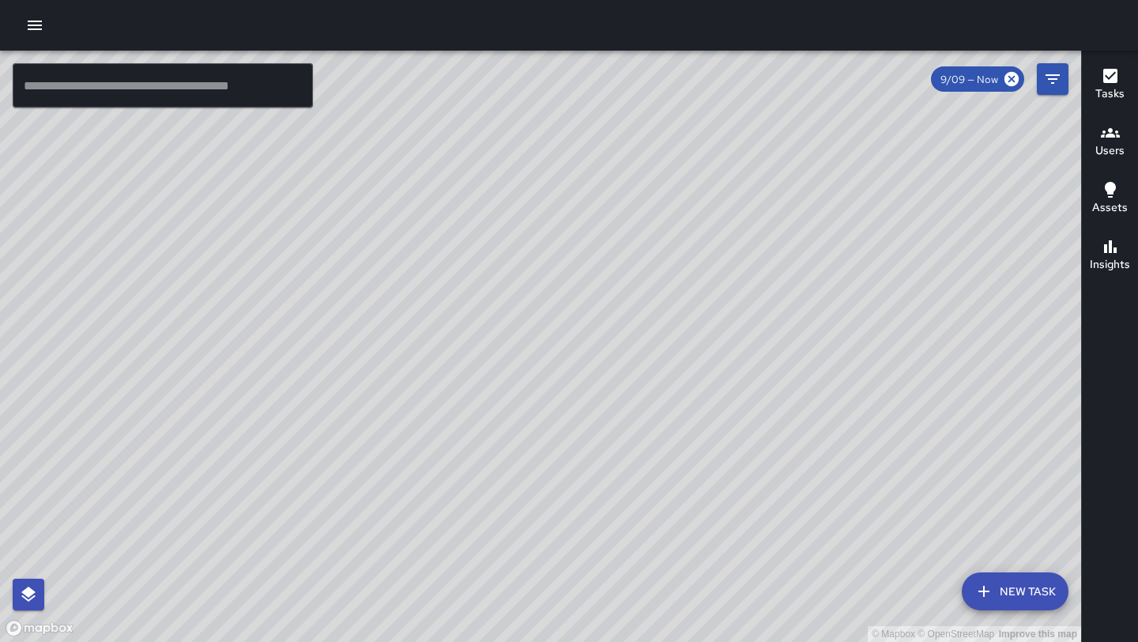
drag, startPoint x: 543, startPoint y: 176, endPoint x: 300, endPoint y: 572, distance: 465.6
click at [300, 572] on div "© Mapbox © OpenStreetMap Improve this map" at bounding box center [541, 346] width 1082 height 591
drag, startPoint x: 561, startPoint y: 259, endPoint x: 532, endPoint y: 518, distance: 260.9
click at [532, 518] on div "© Mapbox © OpenStreetMap Improve this map" at bounding box center [541, 346] width 1082 height 591
drag, startPoint x: 444, startPoint y: 528, endPoint x: 545, endPoint y: 225, distance: 319.0
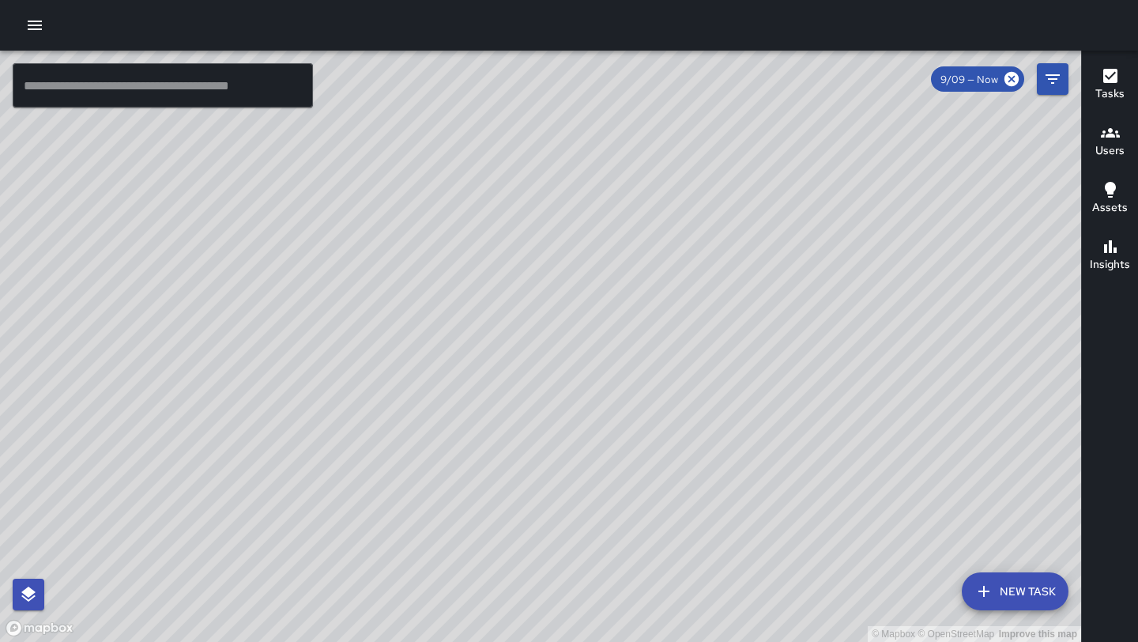
click at [545, 225] on div "© Mapbox © OpenStreetMap Improve this map" at bounding box center [541, 346] width 1082 height 591
